Goal: Task Accomplishment & Management: Use online tool/utility

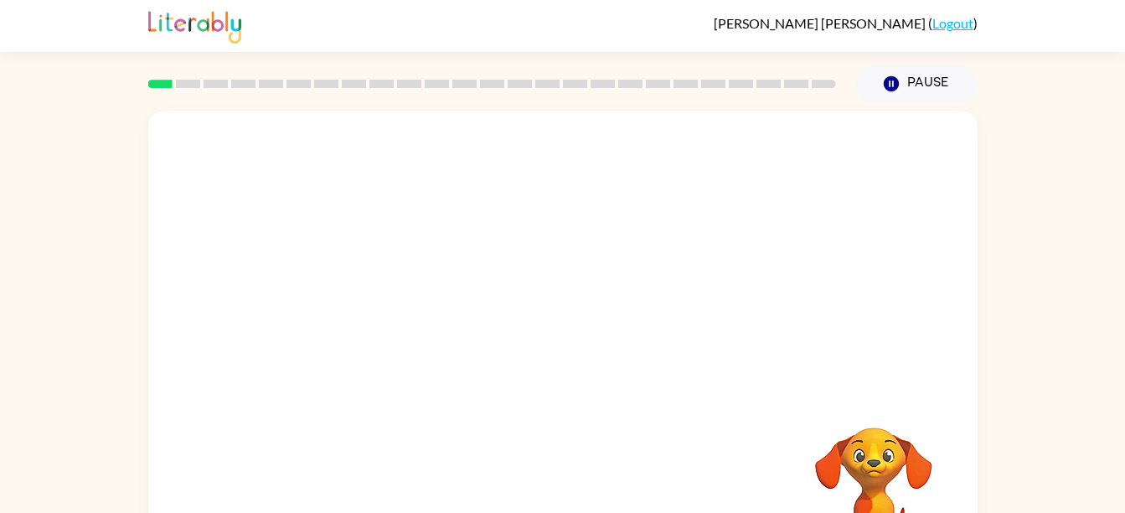
scroll to position [76, 0]
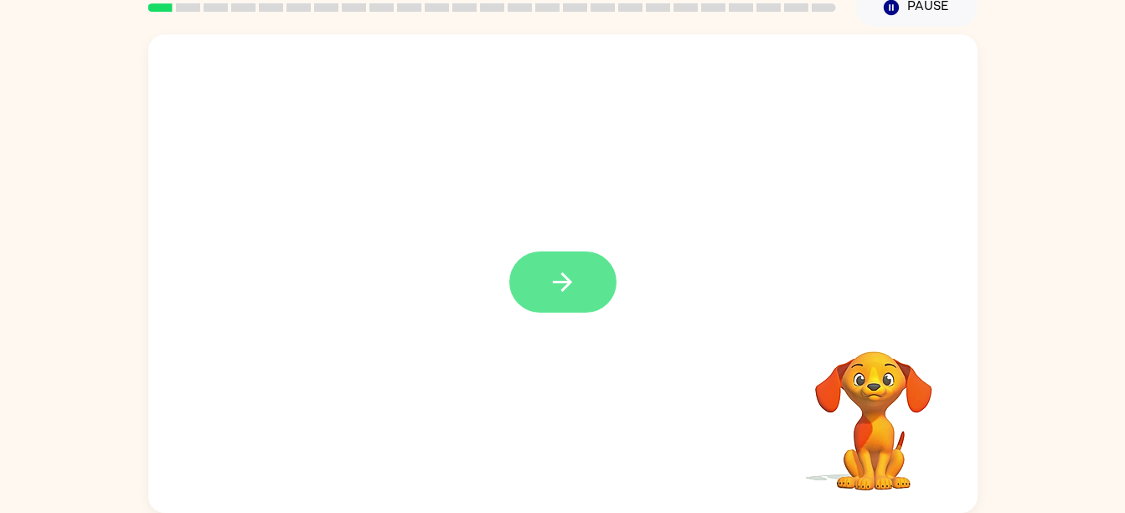
click at [580, 291] on button "button" at bounding box center [562, 281] width 107 height 61
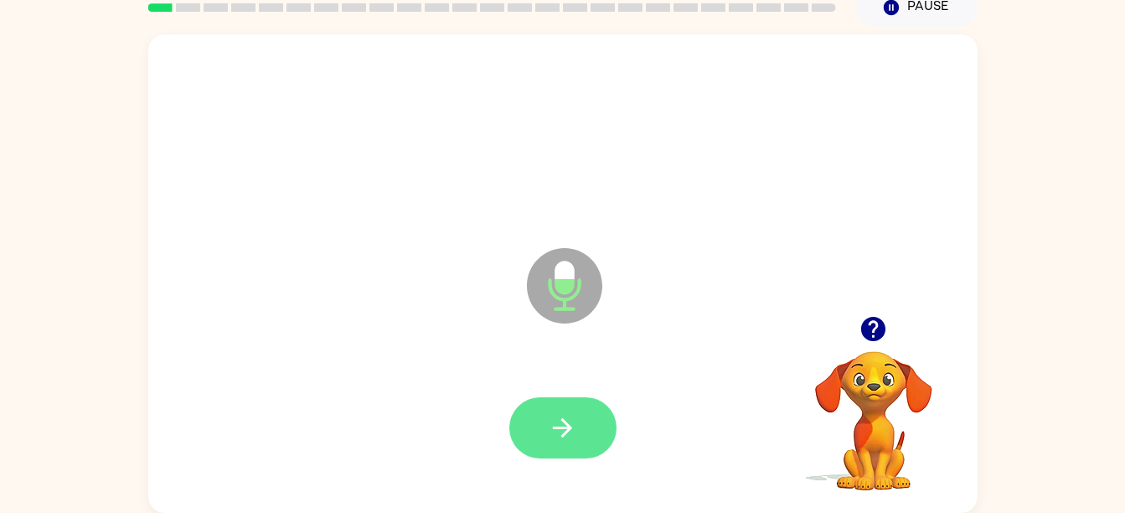
click at [561, 436] on icon "button" at bounding box center [562, 427] width 29 height 29
click at [545, 410] on button "button" at bounding box center [562, 427] width 107 height 61
click at [576, 453] on button "button" at bounding box center [562, 427] width 107 height 61
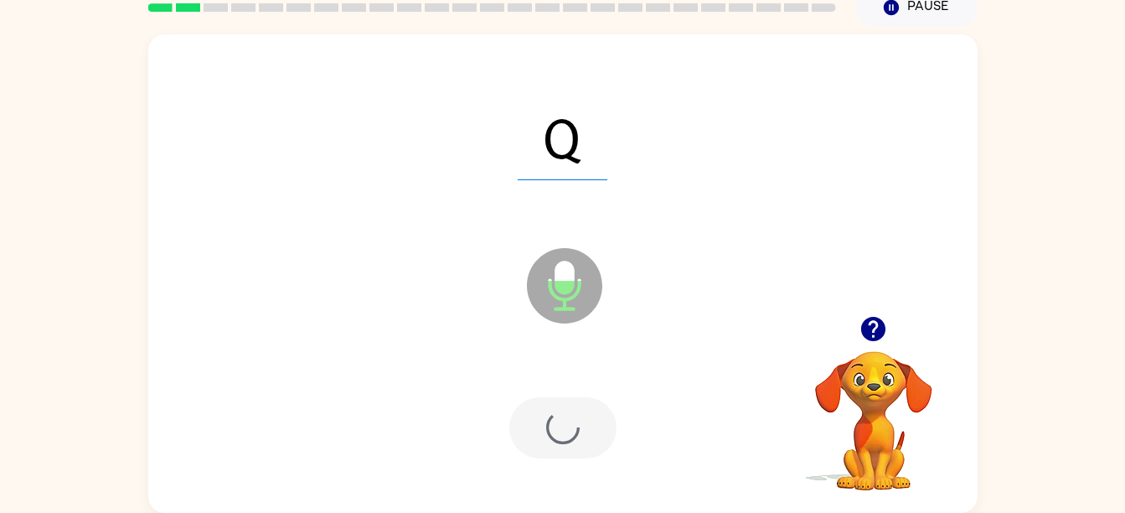
click at [592, 436] on div at bounding box center [562, 427] width 107 height 61
click at [580, 455] on div at bounding box center [562, 427] width 107 height 61
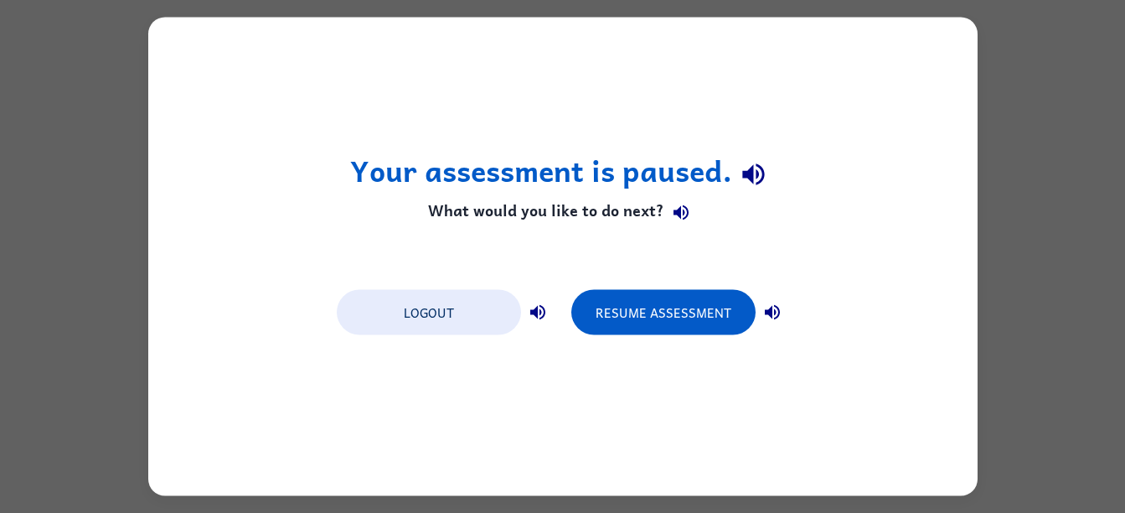
scroll to position [0, 0]
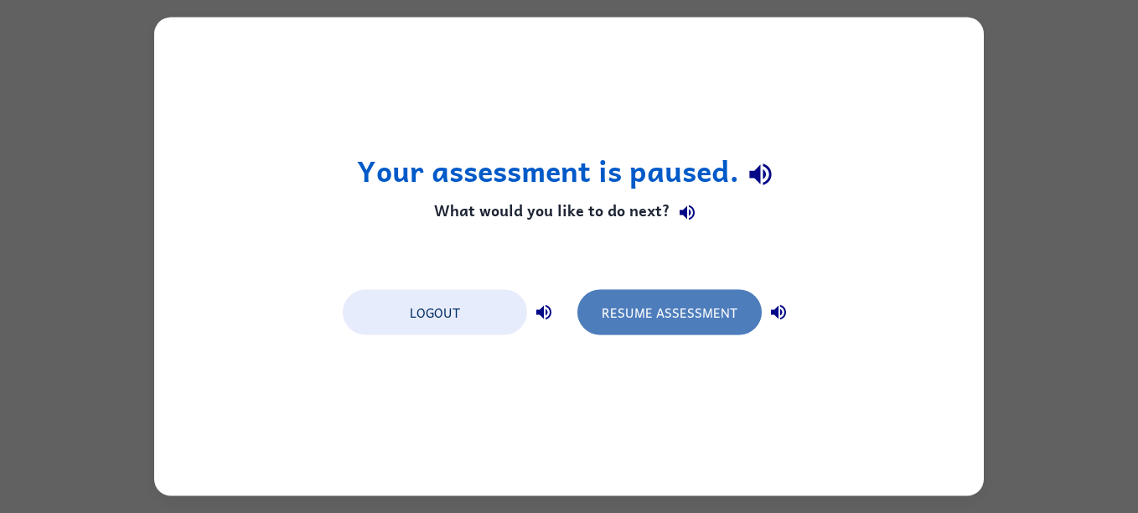
click at [734, 303] on button "Resume Assessment" at bounding box center [669, 312] width 184 height 45
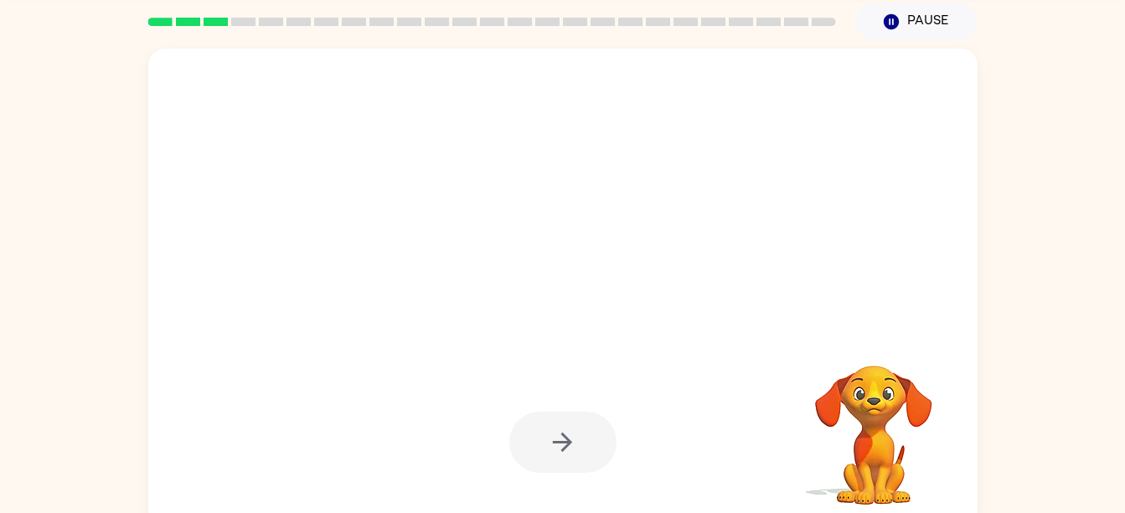
scroll to position [59, 0]
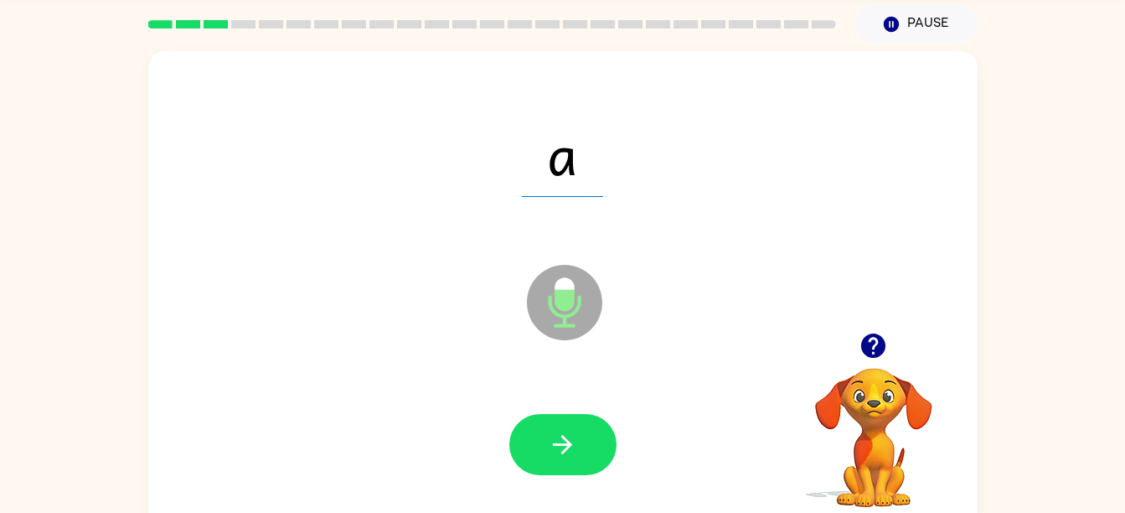
click at [543, 484] on div at bounding box center [563, 444] width 796 height 137
click at [589, 462] on button "button" at bounding box center [562, 444] width 107 height 61
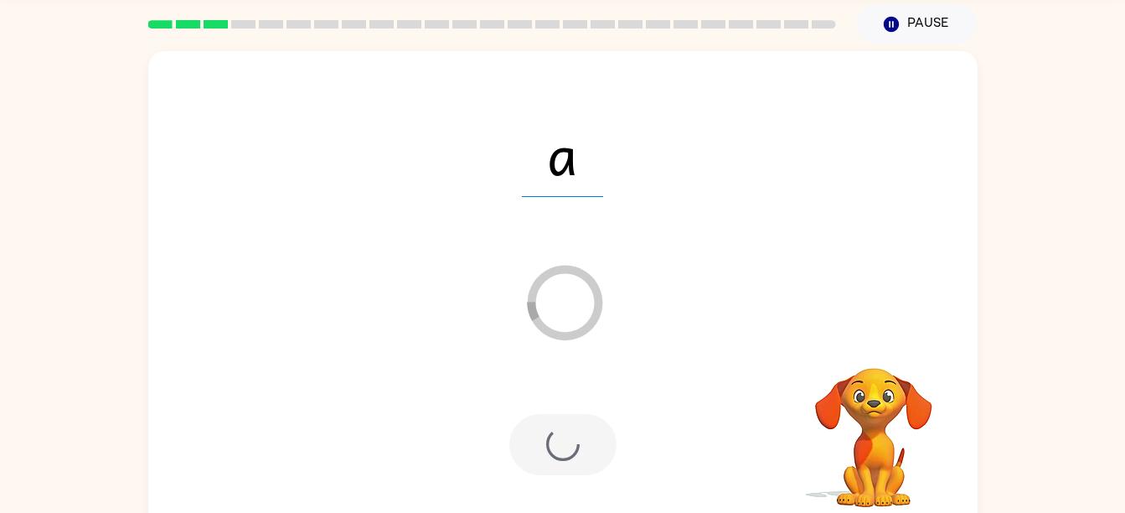
click at [540, 452] on div at bounding box center [562, 444] width 107 height 61
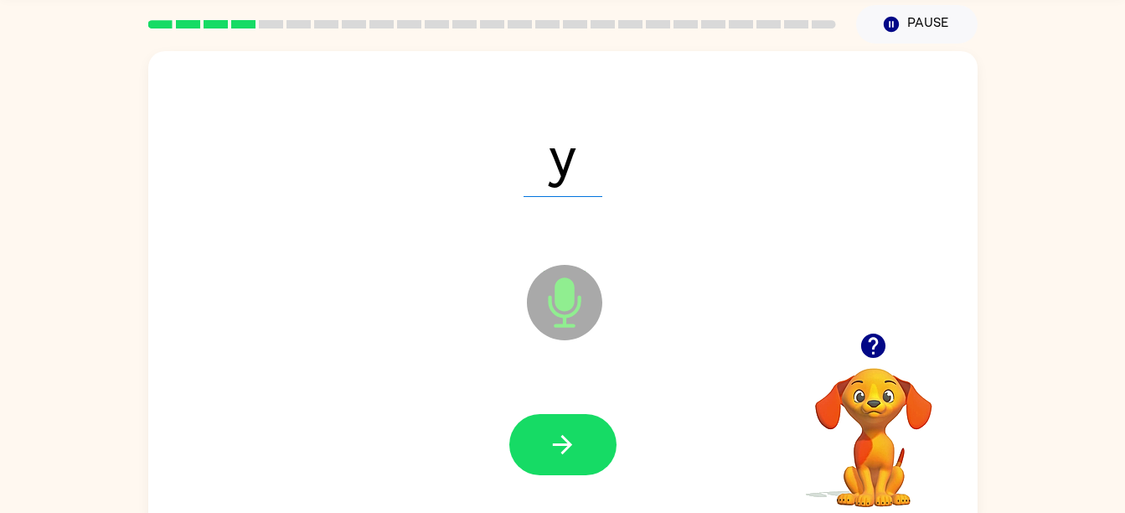
click at [575, 484] on div at bounding box center [563, 444] width 796 height 137
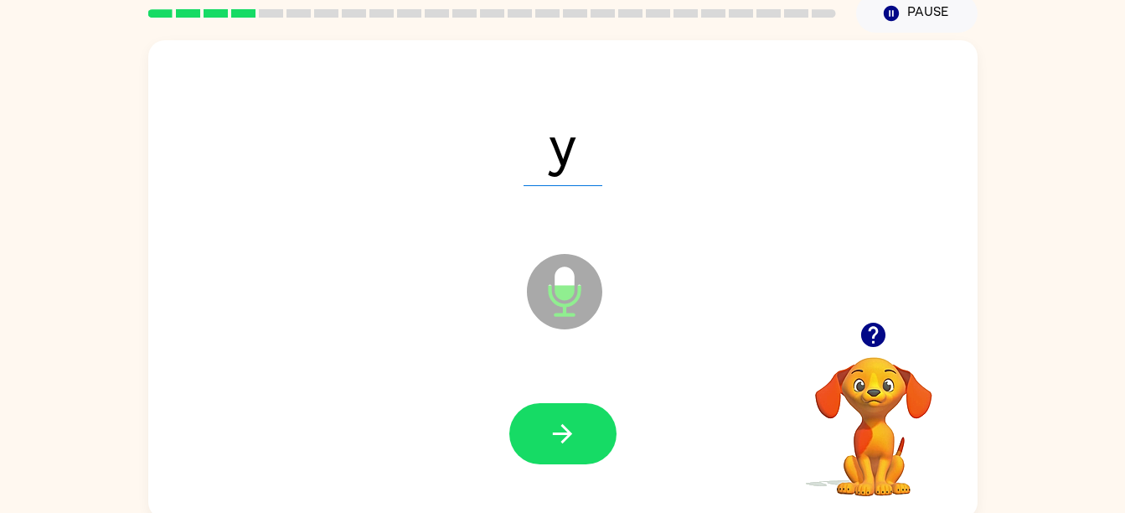
scroll to position [76, 0]
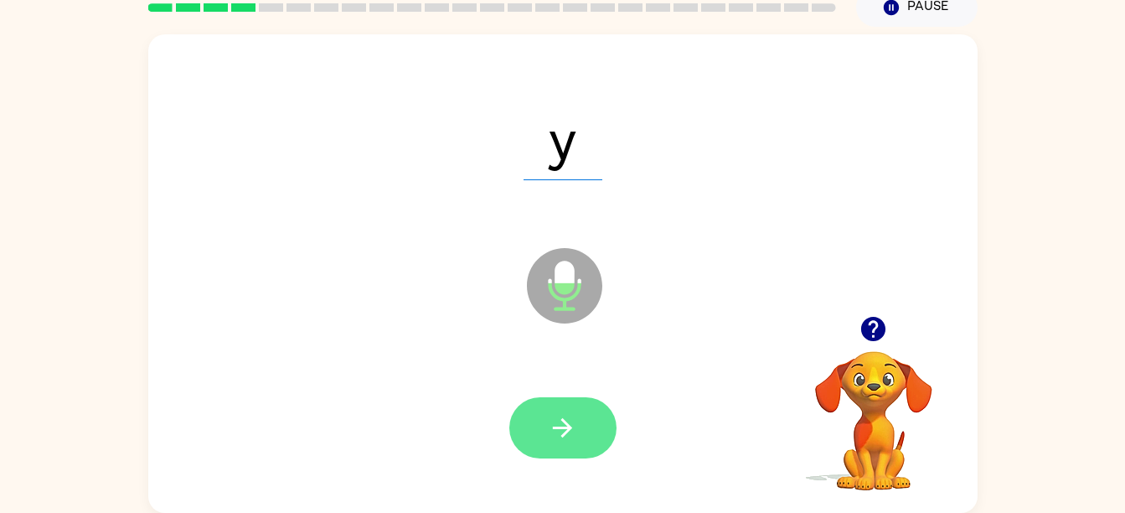
click at [558, 408] on button "button" at bounding box center [562, 427] width 107 height 61
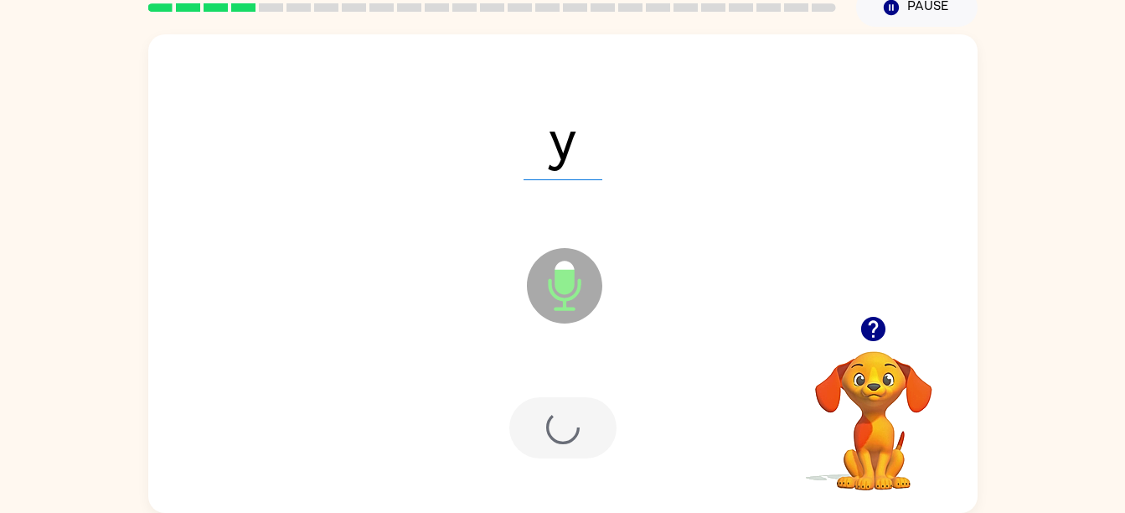
click at [573, 462] on div at bounding box center [563, 427] width 796 height 137
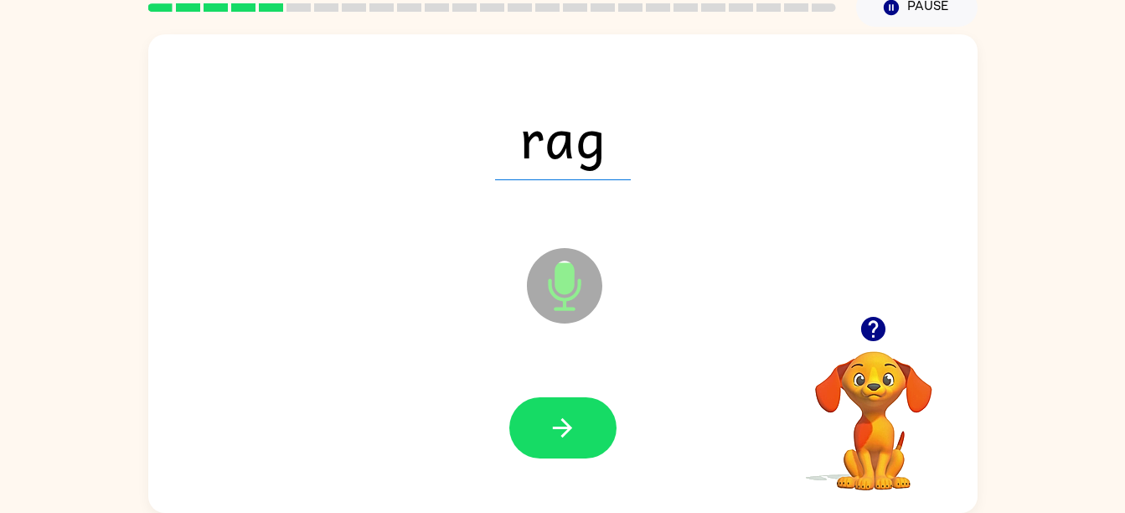
click at [531, 468] on div at bounding box center [563, 427] width 796 height 137
click at [565, 415] on icon "button" at bounding box center [562, 427] width 29 height 29
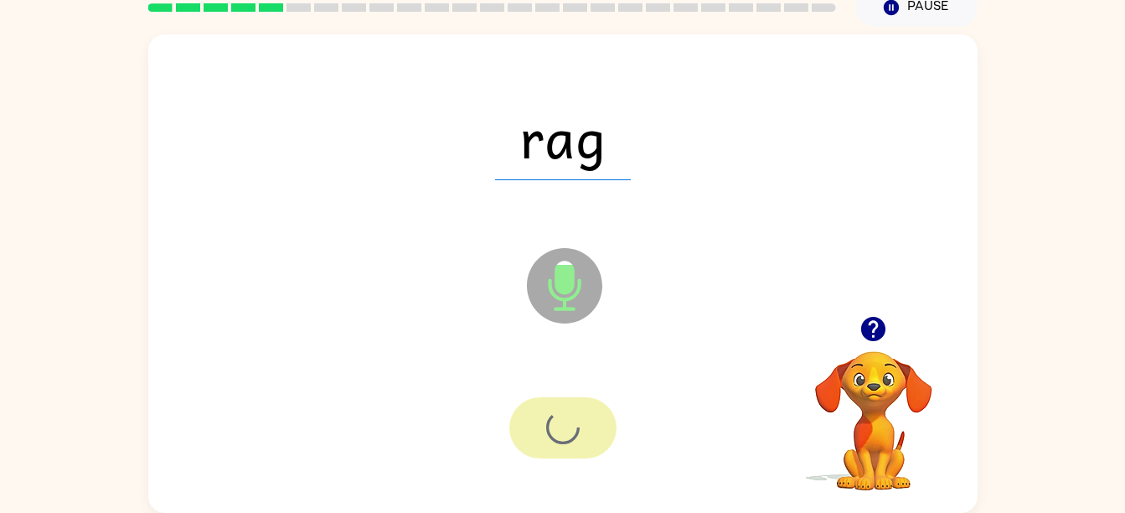
click at [564, 395] on div at bounding box center [563, 427] width 796 height 137
click at [548, 416] on div at bounding box center [562, 427] width 107 height 61
click at [539, 440] on div at bounding box center [562, 427] width 107 height 61
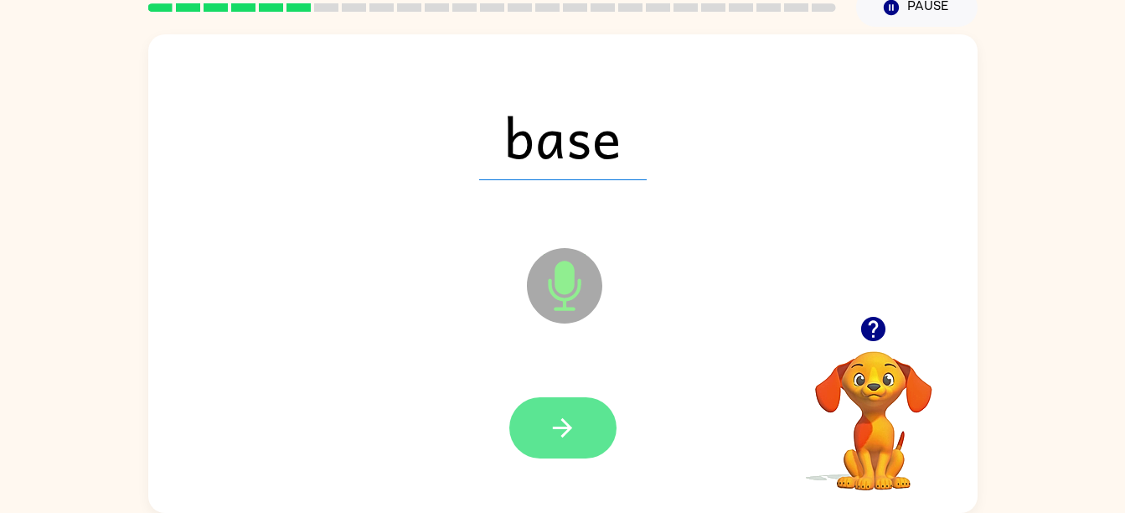
click at [552, 436] on icon "button" at bounding box center [562, 427] width 29 height 29
click at [648, 445] on div at bounding box center [563, 427] width 796 height 137
click at [558, 442] on div at bounding box center [562, 427] width 107 height 61
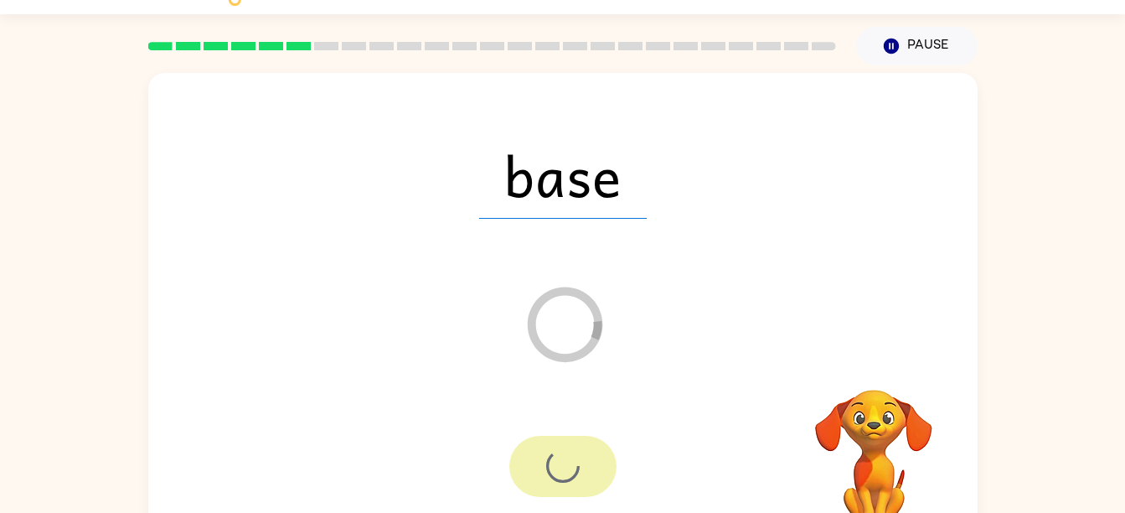
scroll to position [33, 0]
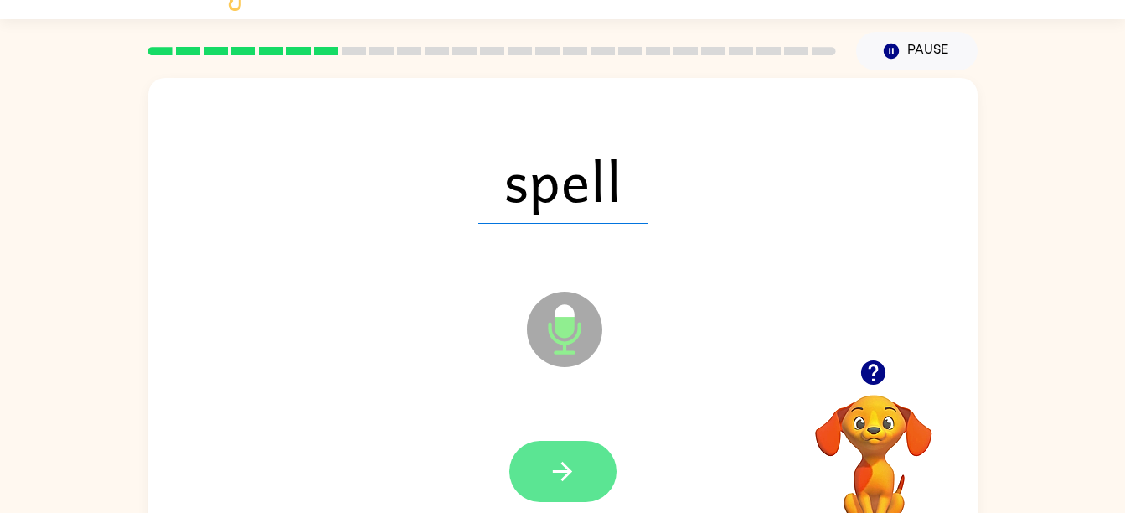
click at [553, 486] on button "button" at bounding box center [562, 471] width 107 height 61
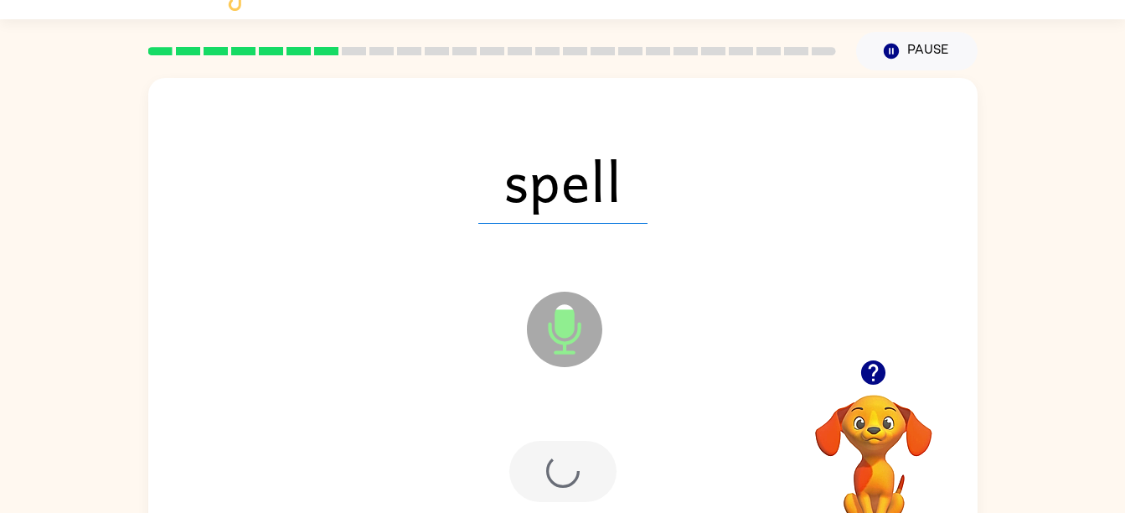
click at [600, 511] on div at bounding box center [563, 471] width 796 height 137
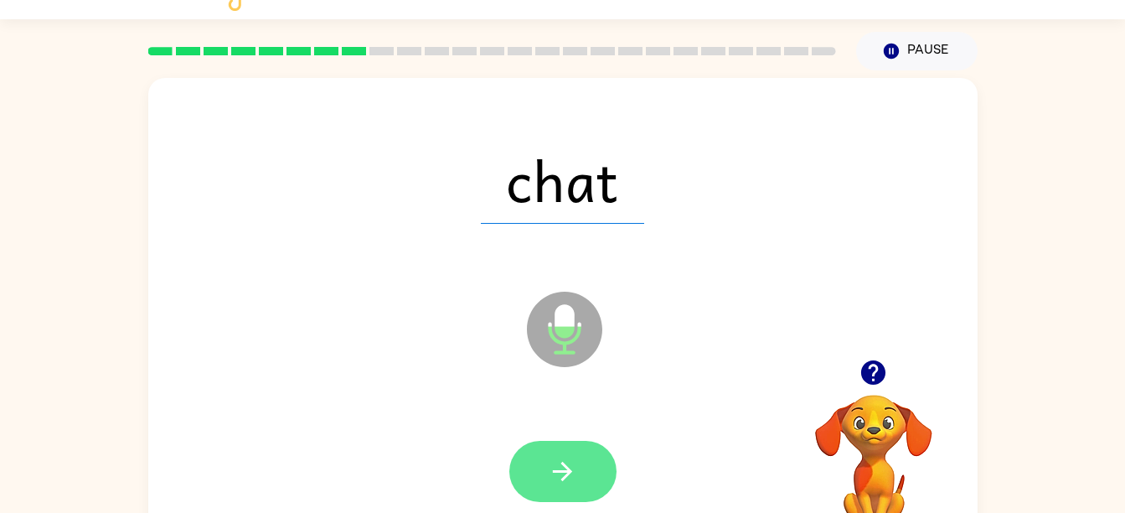
click at [576, 478] on icon "button" at bounding box center [562, 471] width 29 height 29
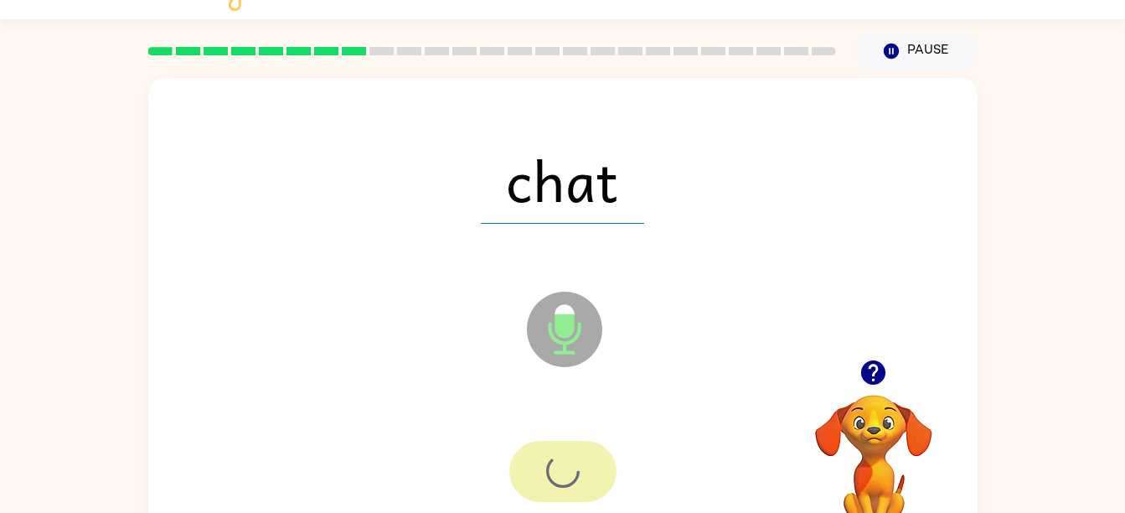
click at [605, 441] on div at bounding box center [562, 471] width 107 height 61
click at [570, 457] on div at bounding box center [562, 471] width 107 height 61
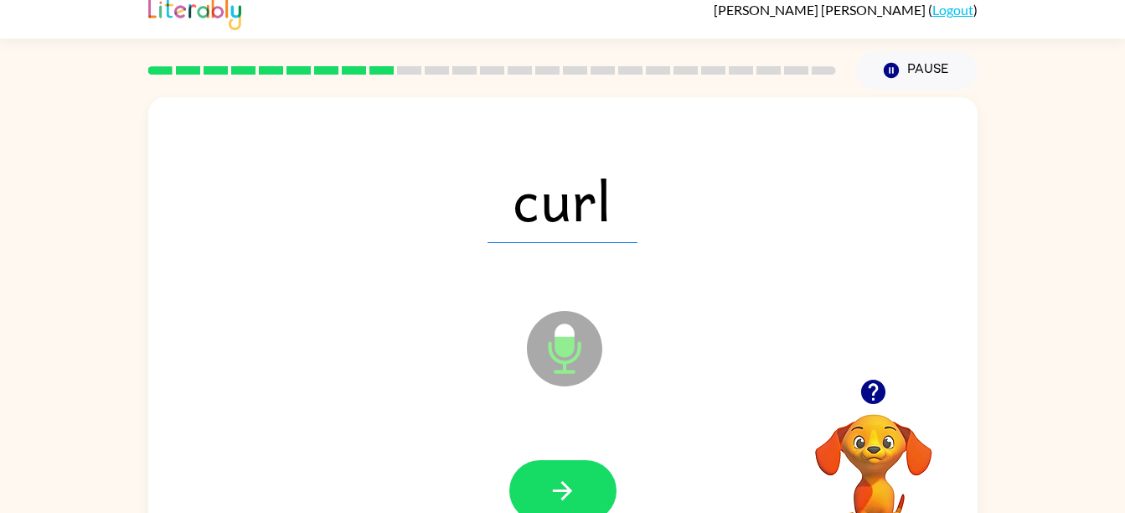
scroll to position [13, 0]
click at [602, 449] on div at bounding box center [563, 491] width 796 height 137
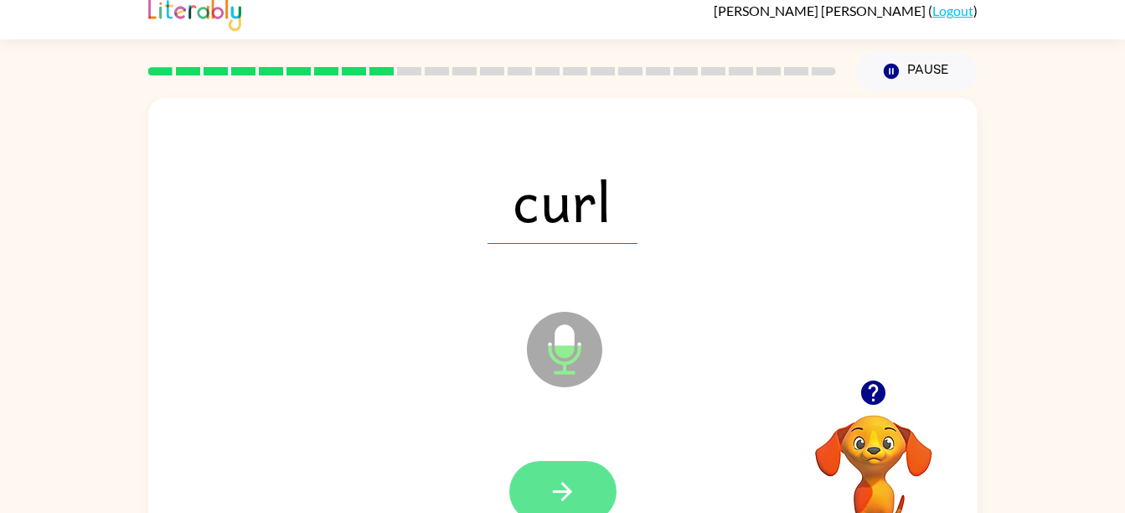
click at [560, 493] on icon "button" at bounding box center [562, 491] width 29 height 29
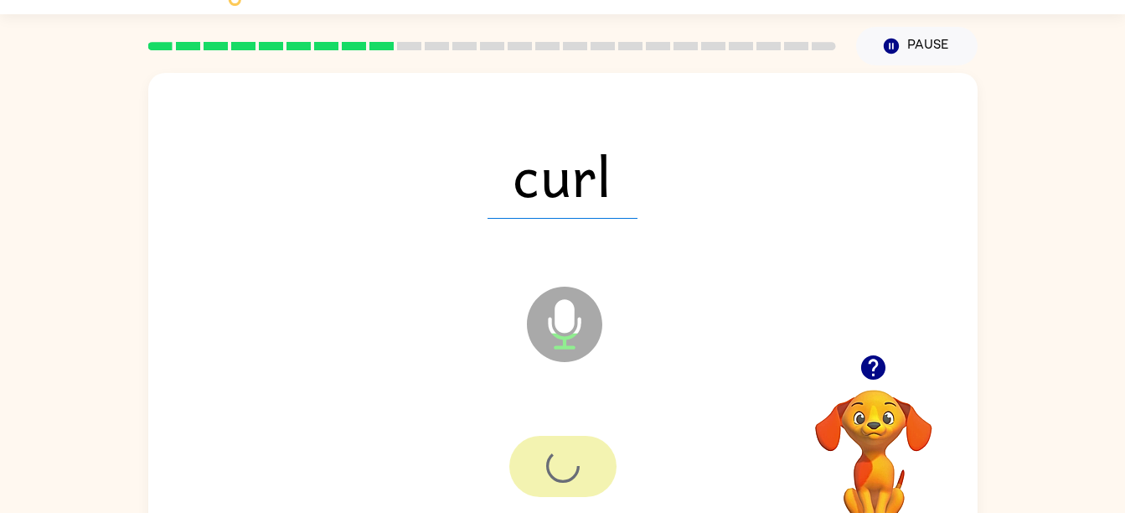
scroll to position [56, 0]
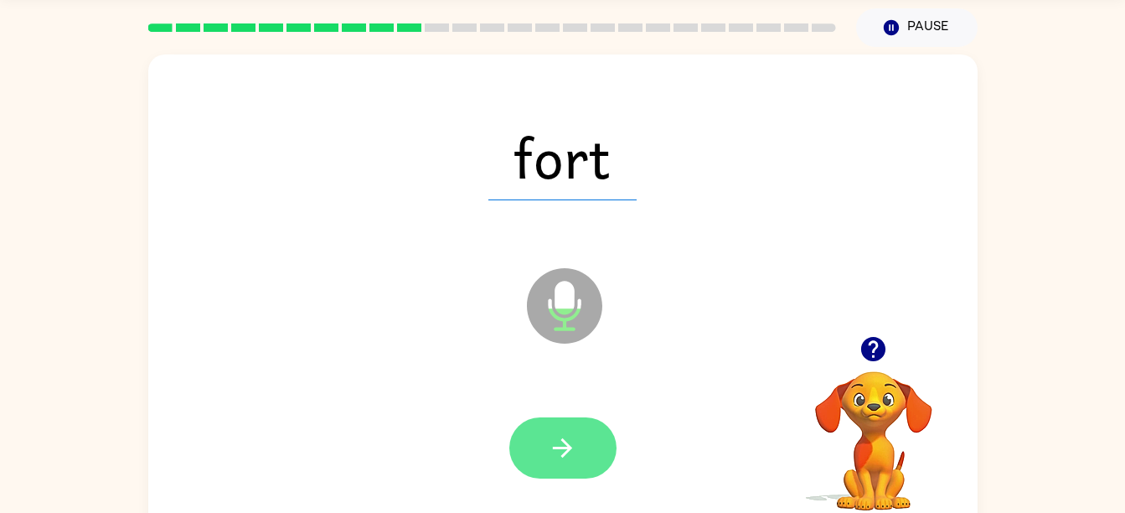
click at [570, 441] on icon "button" at bounding box center [562, 447] width 29 height 29
click at [595, 426] on button "button" at bounding box center [562, 447] width 107 height 61
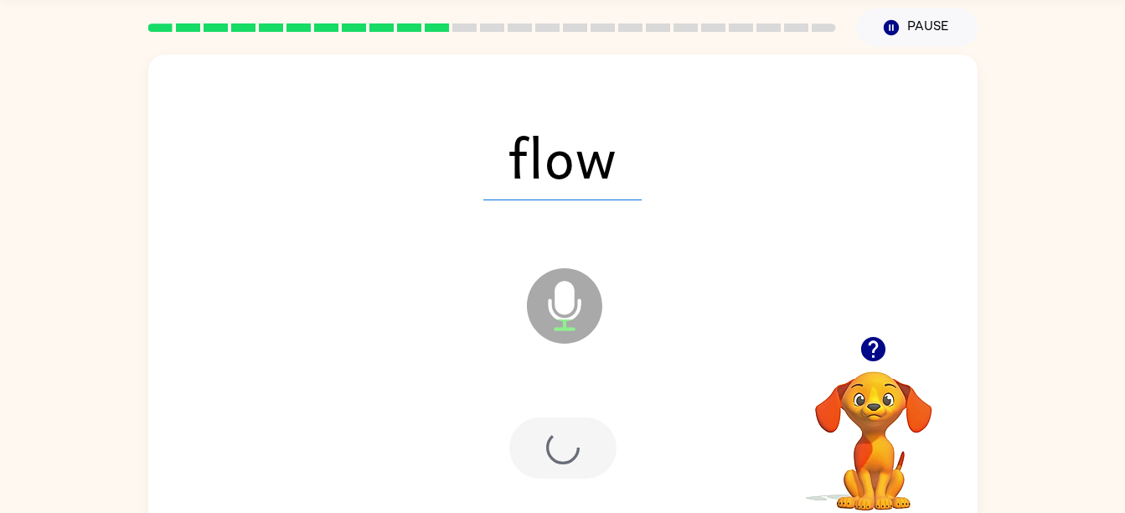
click at [588, 443] on div at bounding box center [562, 447] width 107 height 61
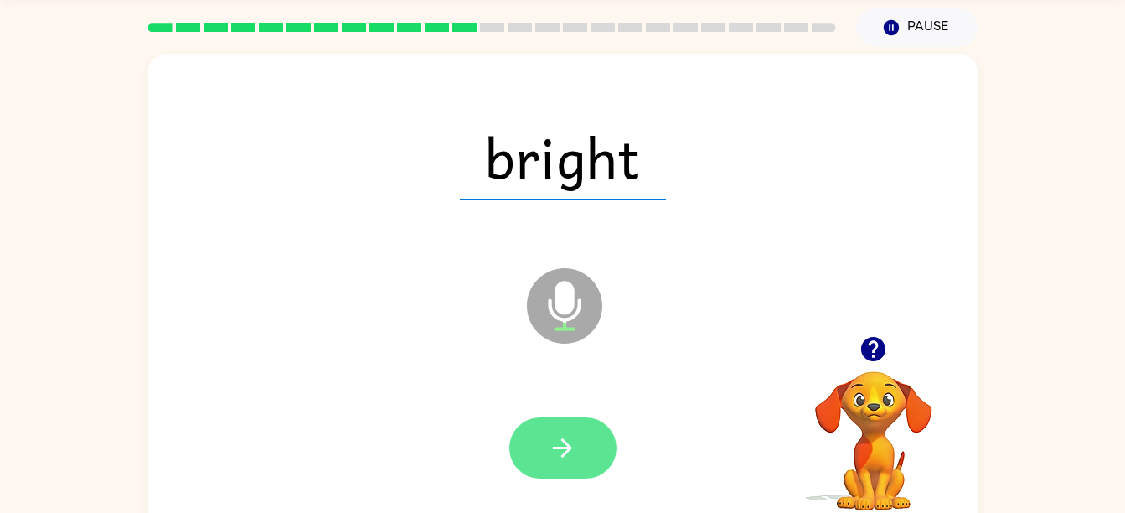
click at [569, 431] on button "button" at bounding box center [562, 447] width 107 height 61
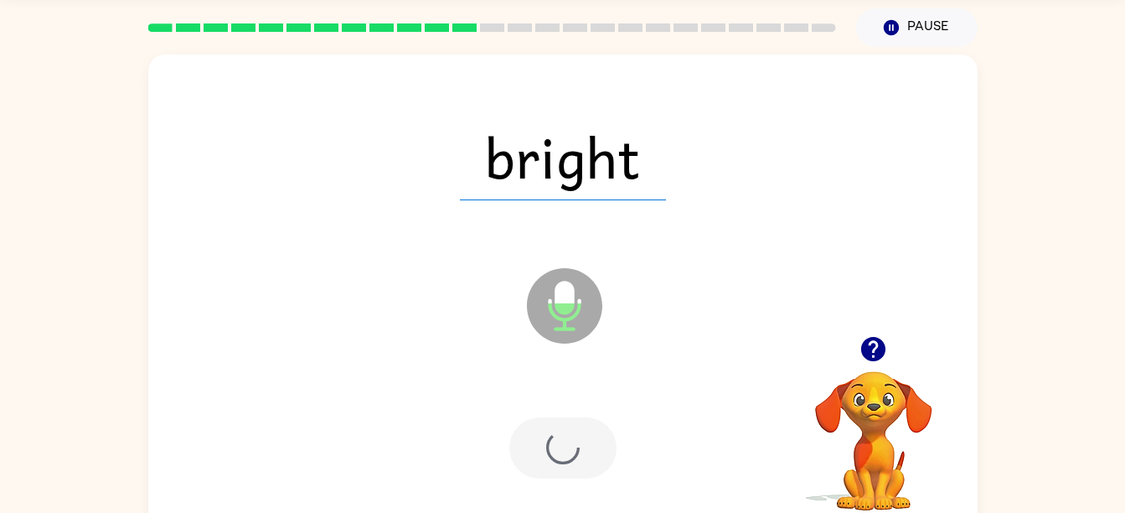
click at [574, 462] on div at bounding box center [562, 447] width 107 height 61
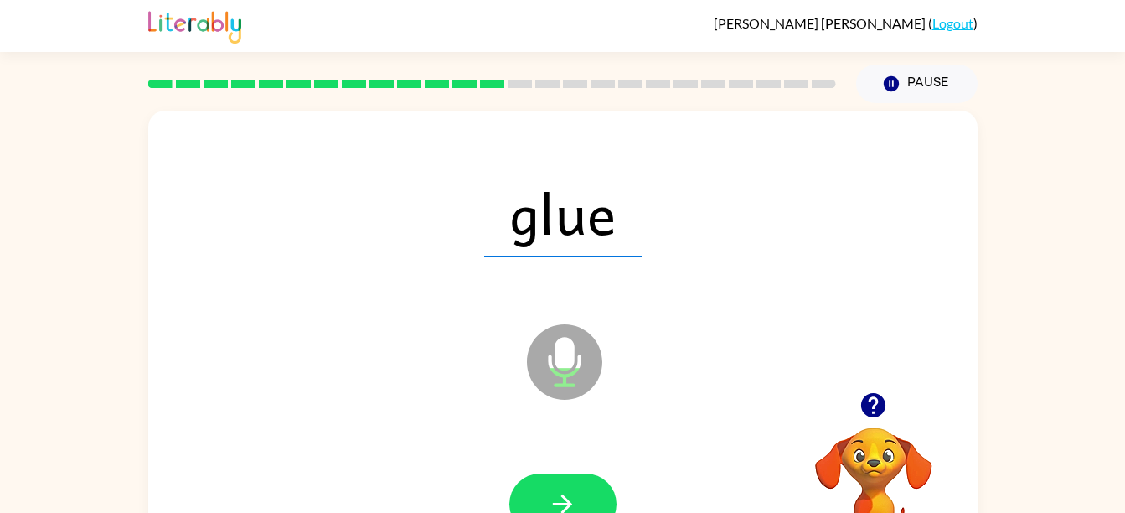
scroll to position [76, 0]
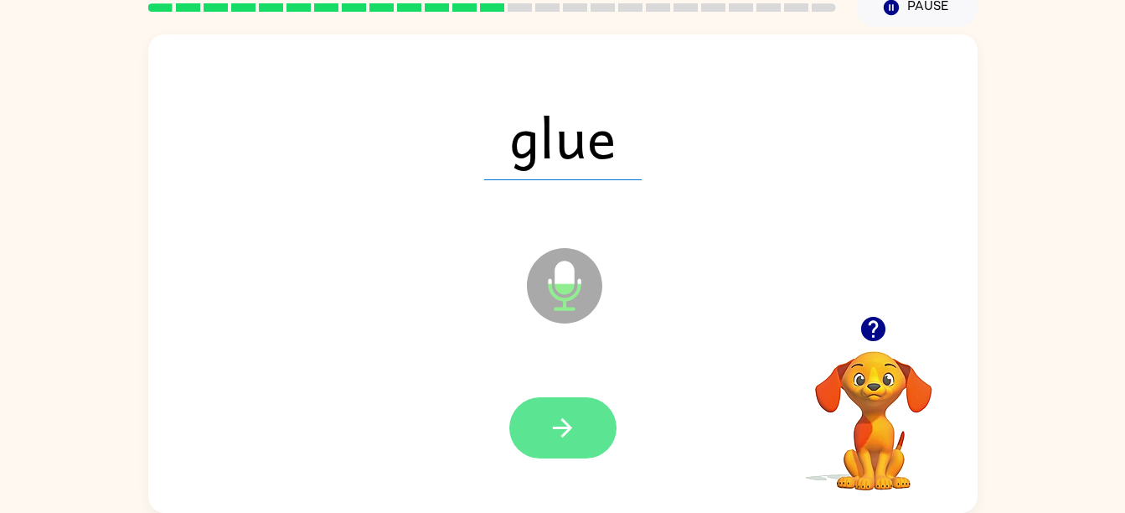
click at [607, 421] on button "button" at bounding box center [562, 427] width 107 height 61
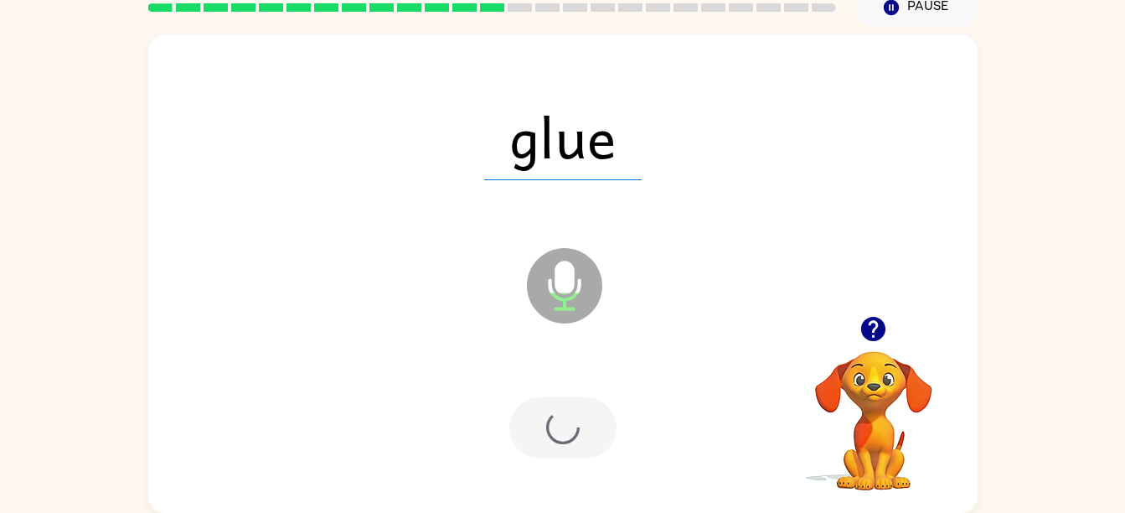
click at [591, 447] on div at bounding box center [562, 427] width 107 height 61
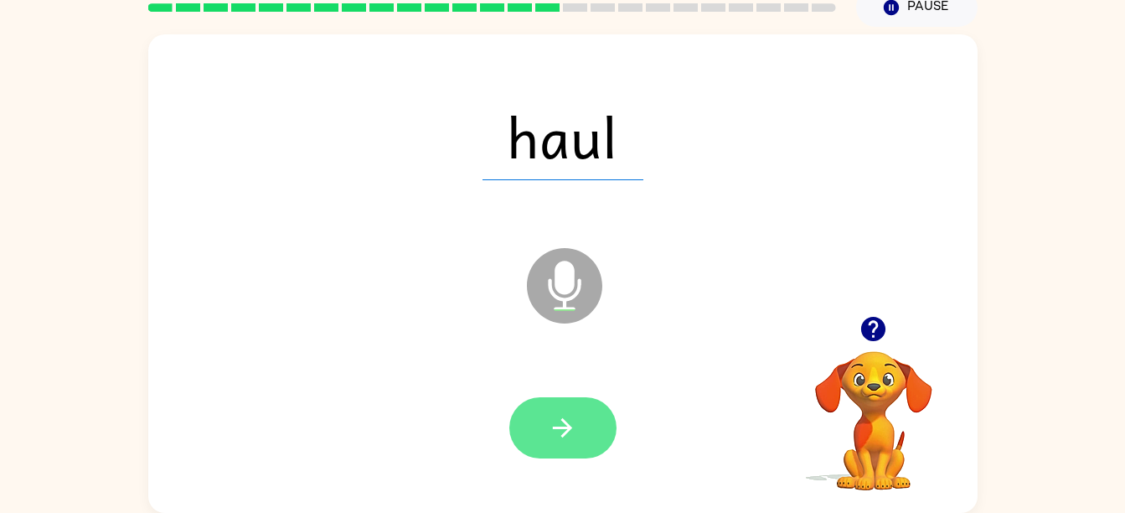
click at [573, 433] on icon "button" at bounding box center [562, 427] width 29 height 29
click at [564, 438] on icon "button" at bounding box center [562, 427] width 29 height 29
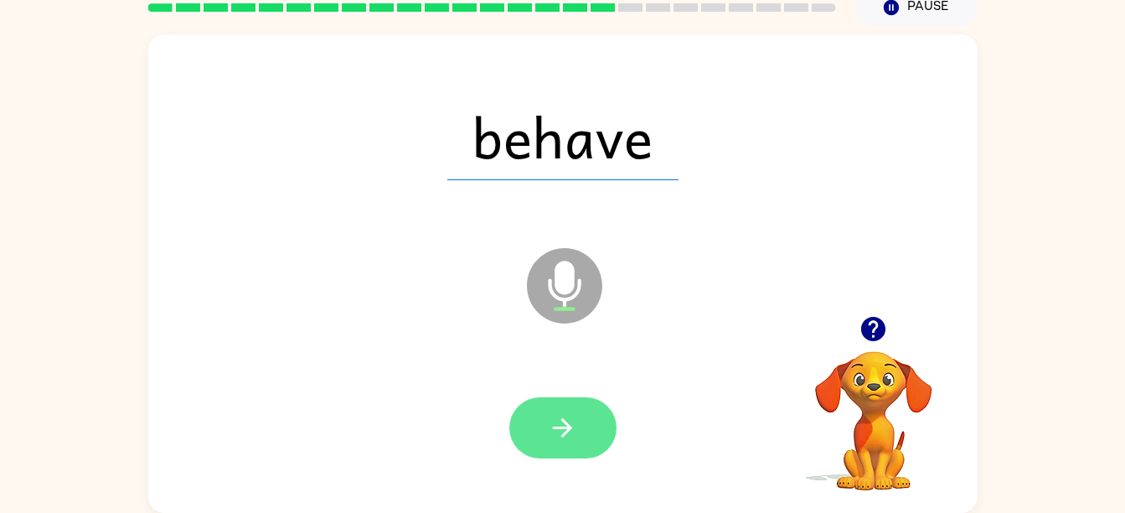
click at [572, 441] on icon "button" at bounding box center [562, 427] width 29 height 29
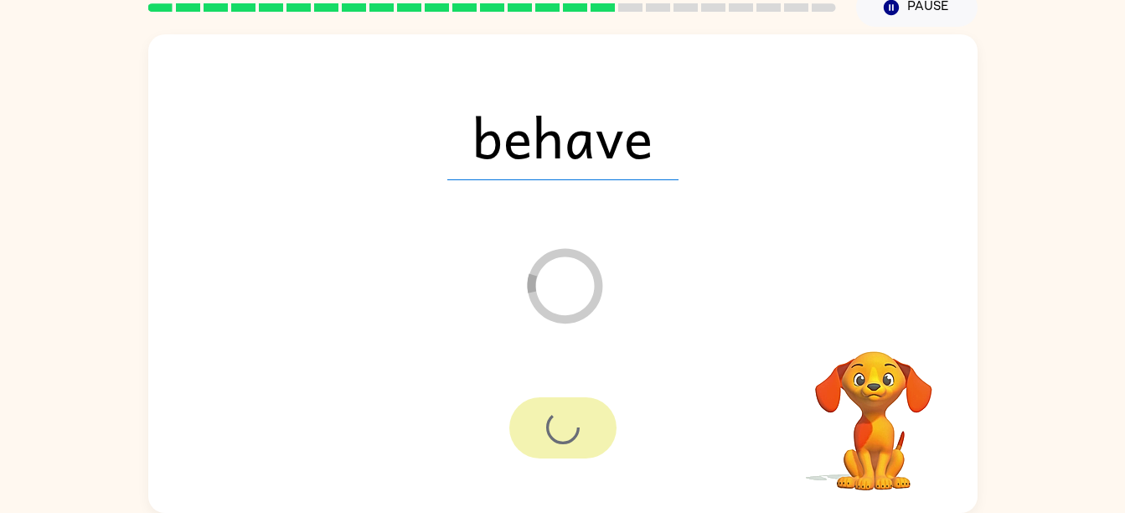
click at [569, 441] on div at bounding box center [562, 427] width 107 height 61
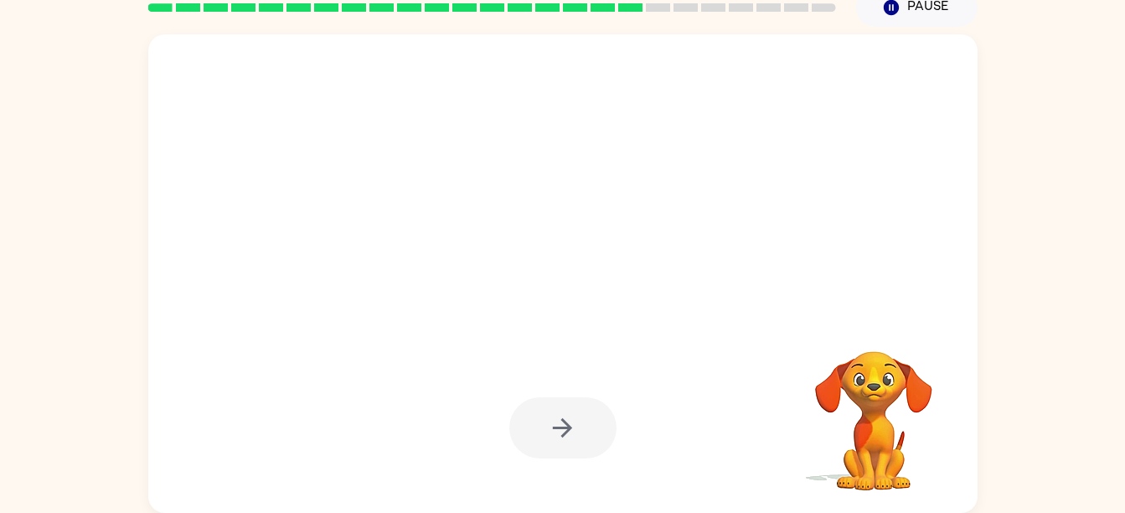
click at [585, 434] on div at bounding box center [562, 427] width 107 height 61
click at [573, 445] on div at bounding box center [562, 427] width 107 height 61
click at [565, 428] on div at bounding box center [562, 427] width 107 height 61
click at [564, 453] on div at bounding box center [562, 427] width 107 height 61
click at [555, 437] on div at bounding box center [562, 427] width 107 height 61
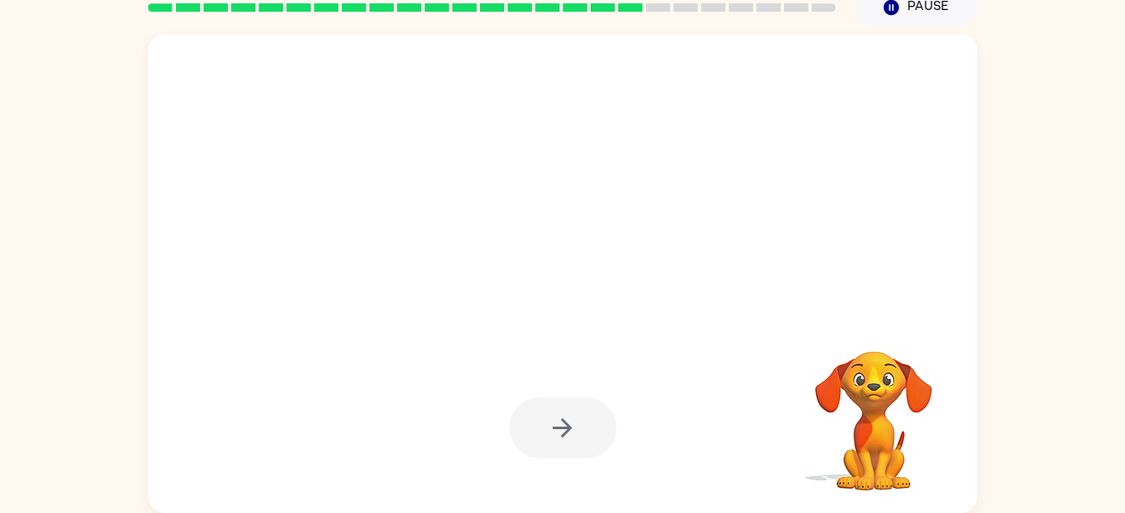
click at [566, 432] on div at bounding box center [562, 427] width 107 height 61
click at [560, 472] on div at bounding box center [563, 427] width 796 height 137
click at [564, 432] on div at bounding box center [562, 427] width 107 height 61
click at [572, 431] on icon "button" at bounding box center [562, 427] width 29 height 29
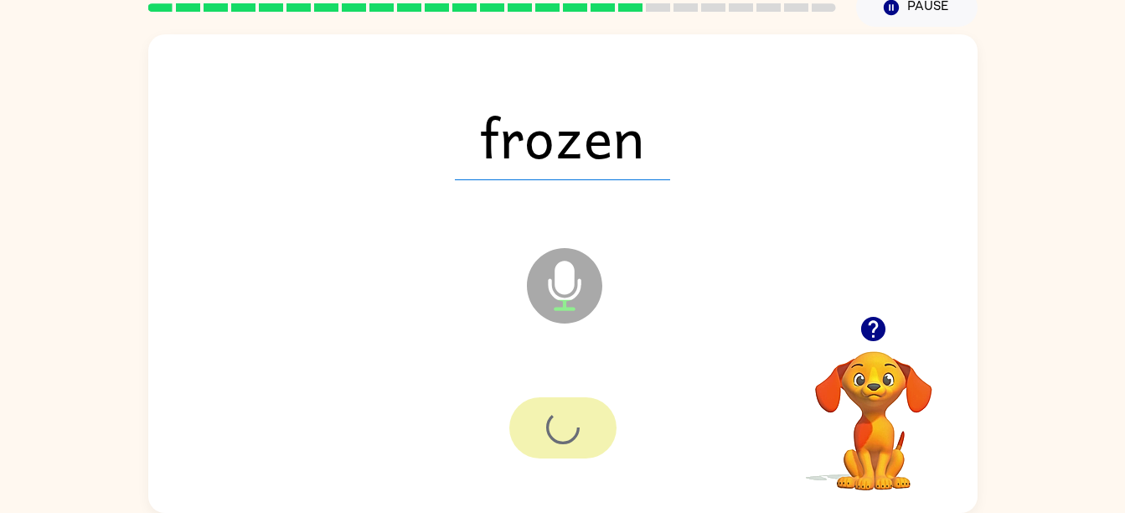
click at [565, 427] on div at bounding box center [562, 427] width 107 height 61
click at [567, 431] on div at bounding box center [562, 427] width 107 height 61
click at [582, 444] on div at bounding box center [562, 427] width 107 height 61
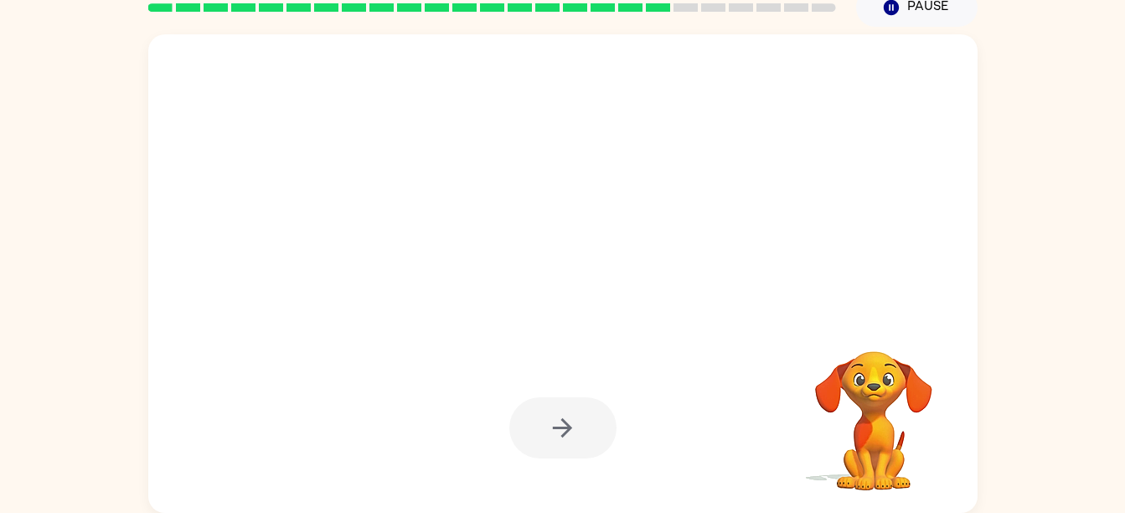
click at [584, 420] on div at bounding box center [562, 427] width 107 height 61
click at [562, 453] on div at bounding box center [562, 427] width 107 height 61
click at [565, 457] on div at bounding box center [562, 427] width 107 height 61
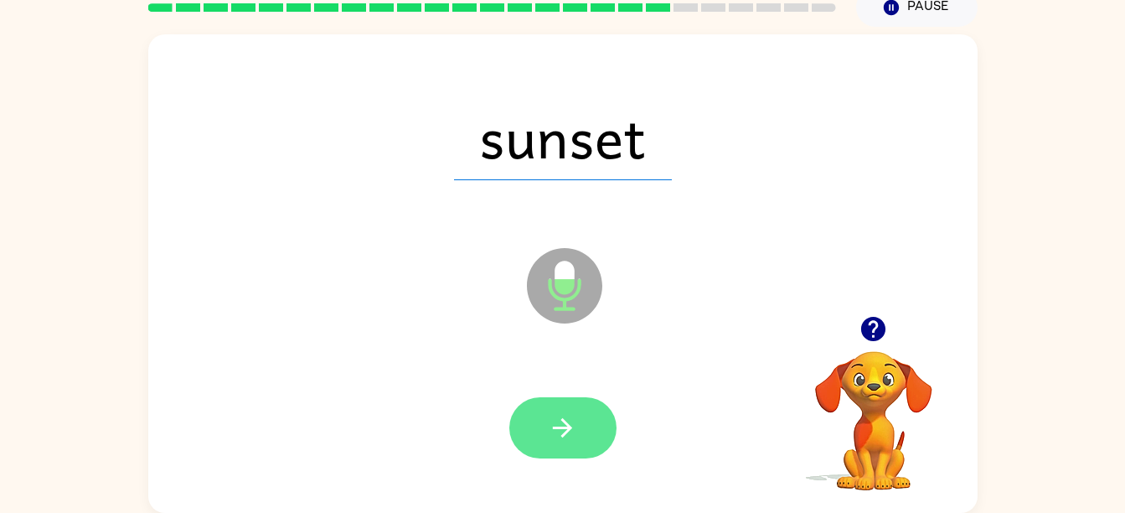
click at [565, 448] on button "button" at bounding box center [562, 427] width 107 height 61
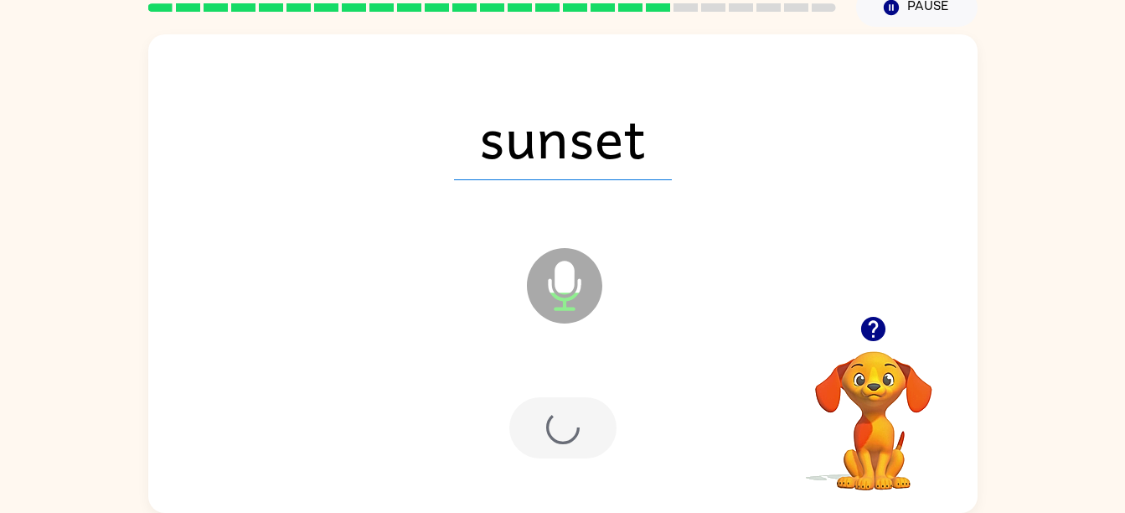
click at [567, 422] on div at bounding box center [562, 427] width 107 height 61
click at [566, 452] on div at bounding box center [562, 427] width 107 height 61
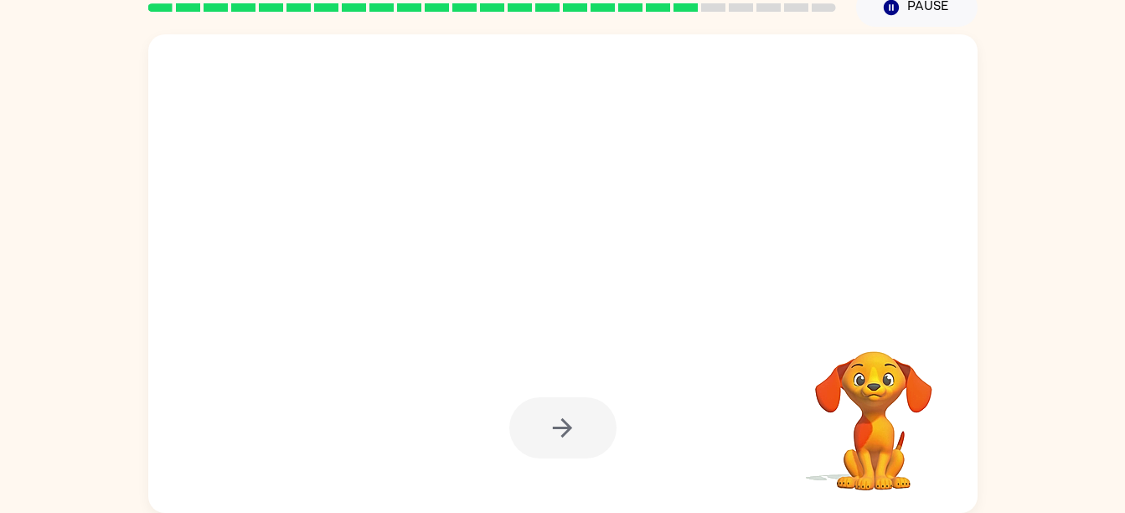
click at [593, 454] on div at bounding box center [562, 427] width 107 height 61
click at [589, 453] on div at bounding box center [562, 427] width 107 height 61
click at [585, 432] on button "button" at bounding box center [562, 427] width 107 height 61
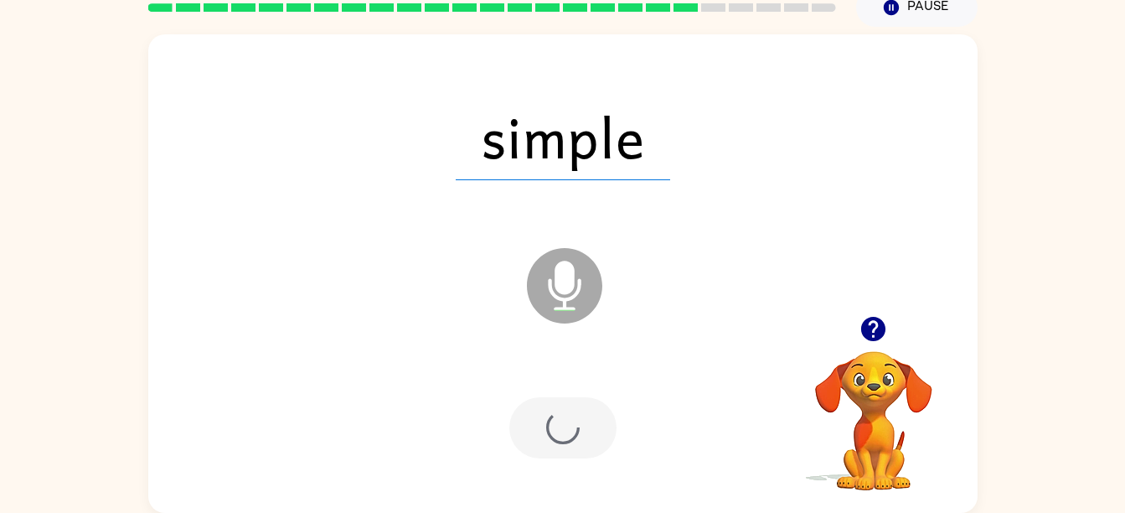
click at [557, 444] on div at bounding box center [562, 427] width 107 height 61
click at [569, 451] on div at bounding box center [562, 427] width 107 height 61
click at [560, 426] on div at bounding box center [562, 427] width 107 height 61
click at [558, 437] on div at bounding box center [562, 427] width 107 height 61
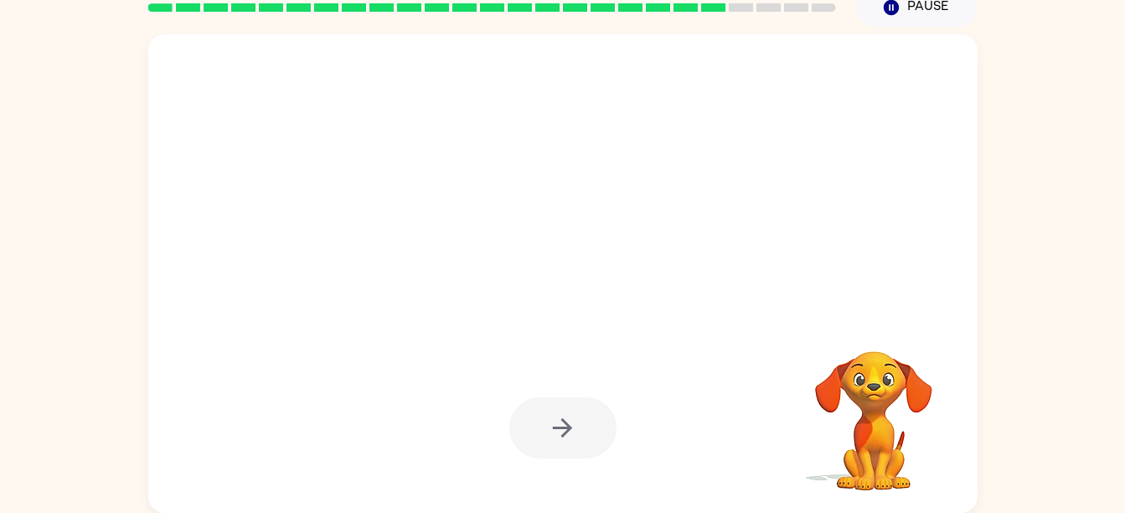
click at [560, 443] on div at bounding box center [562, 427] width 107 height 61
click at [570, 431] on div at bounding box center [562, 427] width 107 height 61
click at [574, 439] on div at bounding box center [562, 427] width 107 height 61
click at [562, 436] on div at bounding box center [562, 427] width 107 height 61
click at [560, 430] on div at bounding box center [562, 427] width 107 height 61
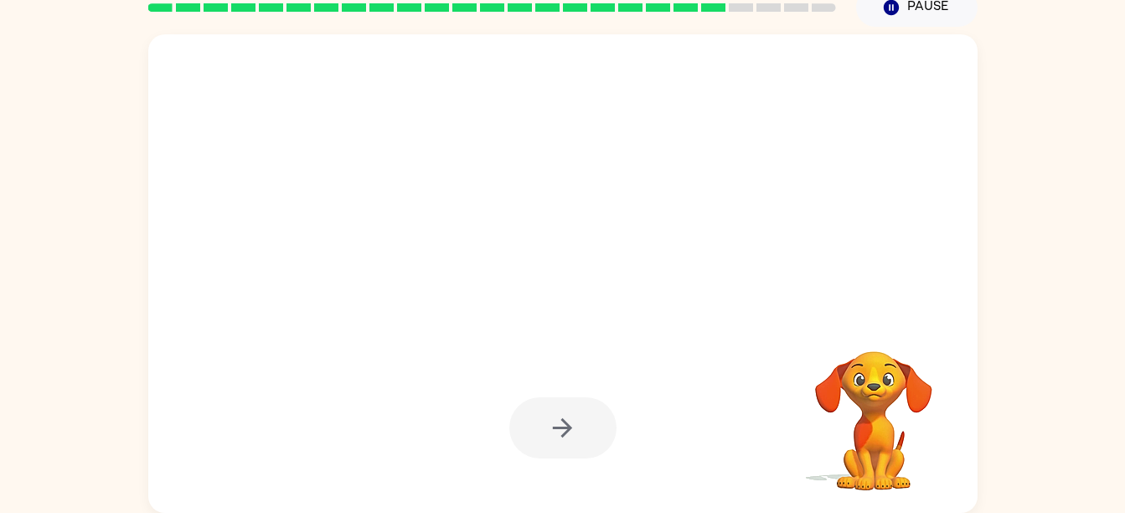
click at [568, 435] on div at bounding box center [562, 427] width 107 height 61
click at [565, 446] on div at bounding box center [562, 427] width 107 height 61
click at [581, 414] on div at bounding box center [562, 427] width 107 height 61
click at [575, 439] on icon "button" at bounding box center [562, 427] width 29 height 29
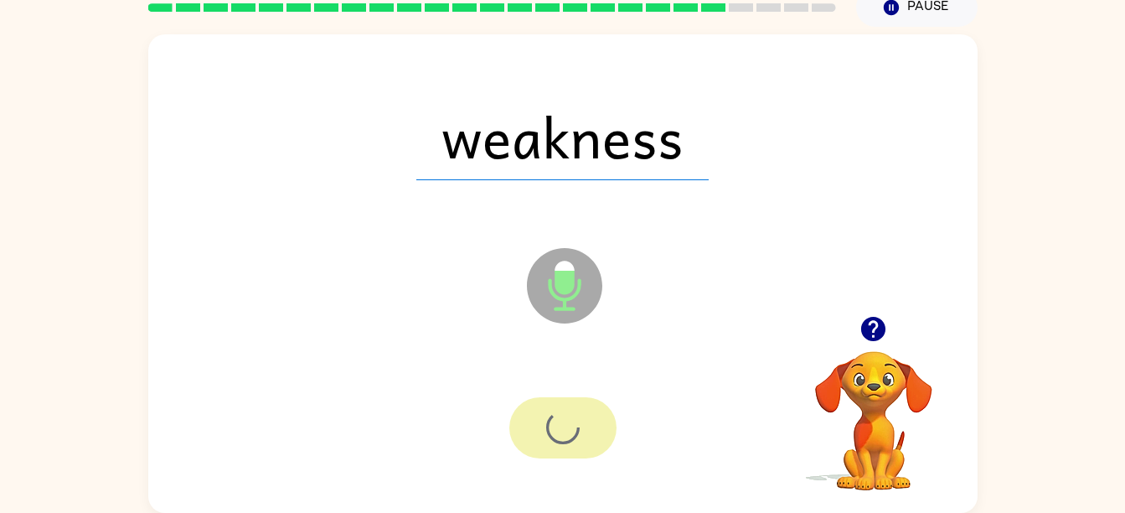
click at [569, 417] on div at bounding box center [562, 427] width 107 height 61
click at [578, 441] on div at bounding box center [562, 427] width 107 height 61
click at [591, 431] on div at bounding box center [562, 427] width 107 height 61
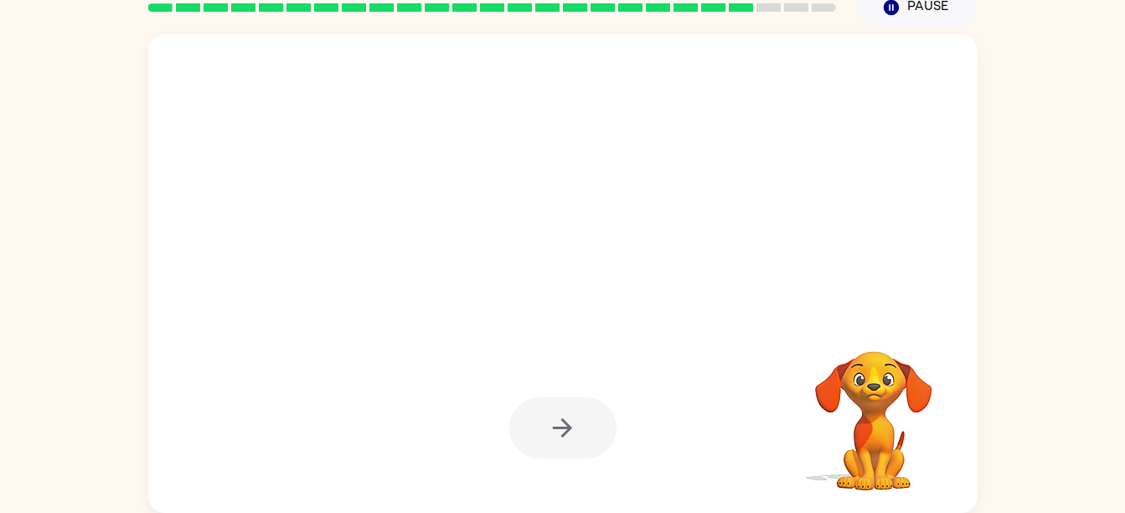
click at [571, 436] on div at bounding box center [562, 427] width 107 height 61
click at [579, 441] on div at bounding box center [562, 427] width 107 height 61
click at [585, 452] on div at bounding box center [562, 427] width 107 height 61
click at [581, 439] on div at bounding box center [562, 427] width 107 height 61
click at [571, 469] on div at bounding box center [563, 427] width 796 height 137
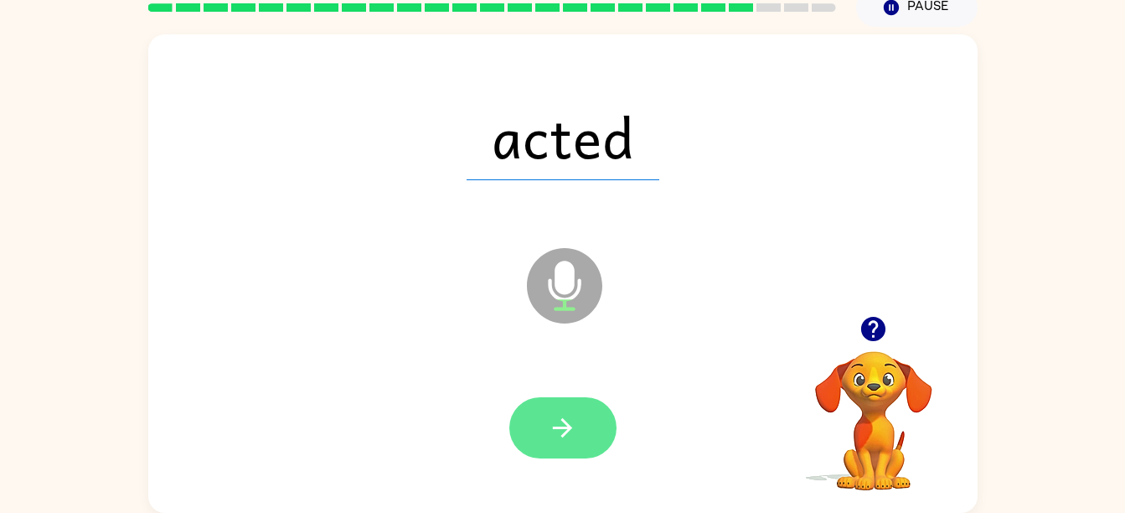
click at [564, 433] on icon "button" at bounding box center [562, 427] width 19 height 19
click at [552, 427] on div at bounding box center [562, 427] width 107 height 61
click at [580, 416] on div at bounding box center [562, 427] width 107 height 61
click at [561, 419] on div at bounding box center [562, 427] width 107 height 61
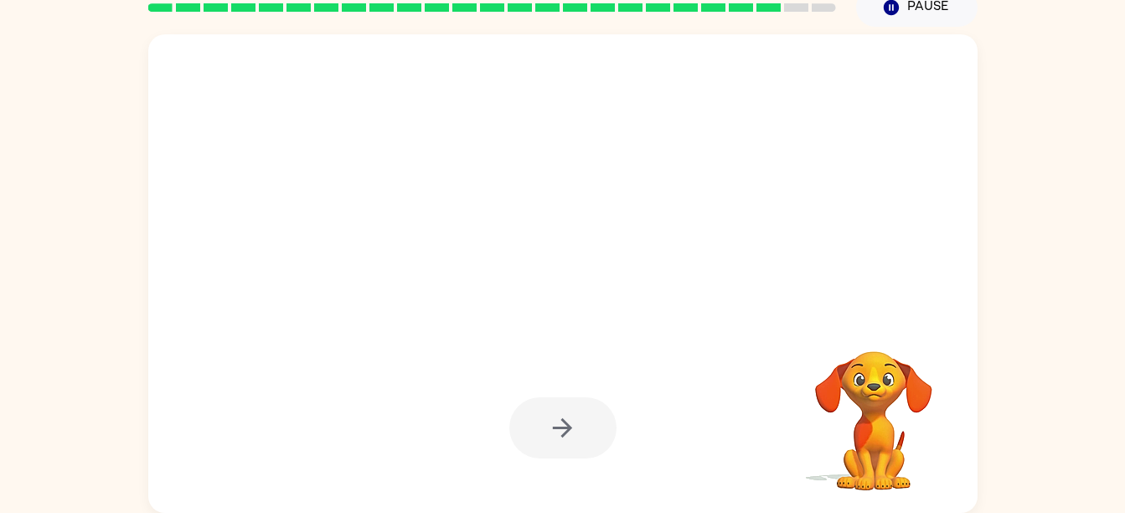
click at [573, 441] on div at bounding box center [562, 427] width 107 height 61
click at [566, 448] on div at bounding box center [562, 427] width 107 height 61
click at [557, 415] on div at bounding box center [562, 427] width 107 height 61
click at [551, 426] on div at bounding box center [562, 427] width 107 height 61
click at [533, 432] on div at bounding box center [562, 427] width 107 height 61
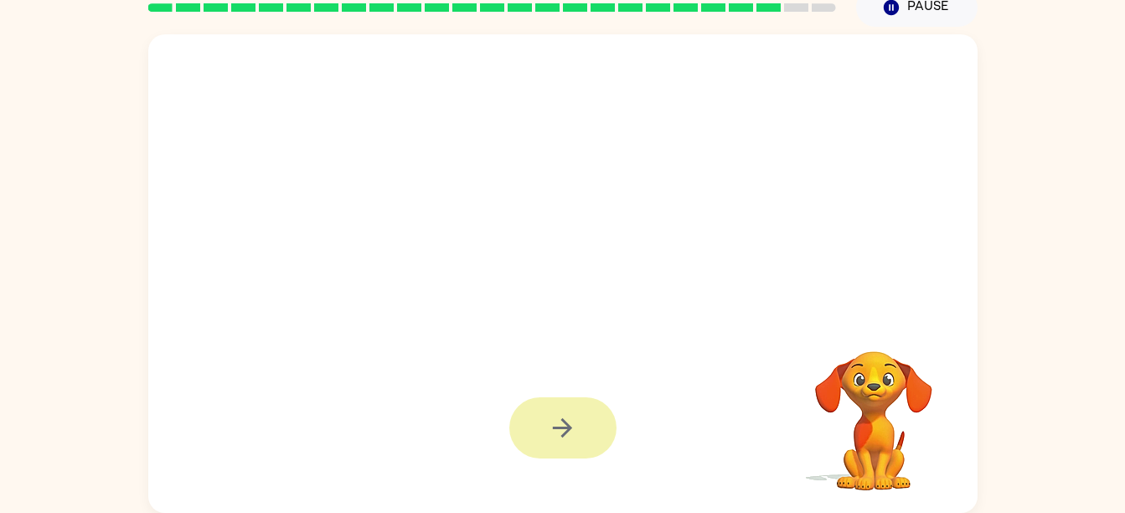
click at [540, 442] on button "button" at bounding box center [562, 427] width 107 height 61
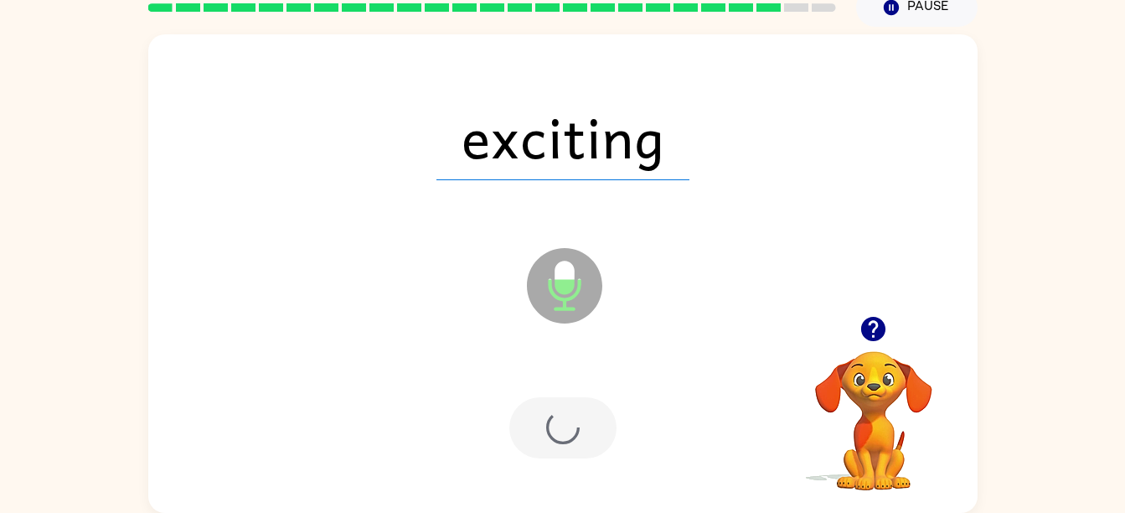
click at [550, 451] on div at bounding box center [562, 427] width 107 height 61
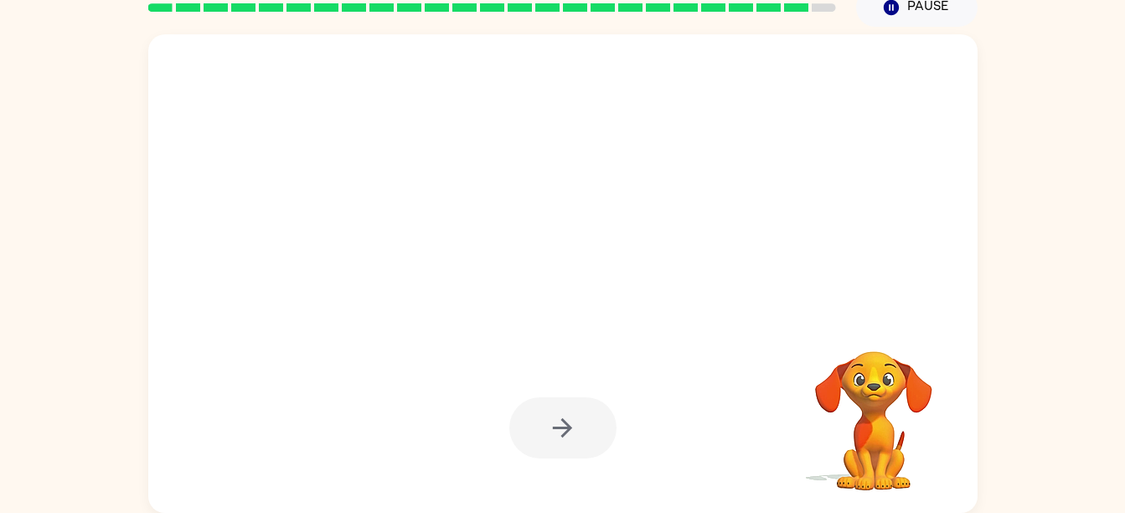
click at [585, 431] on div at bounding box center [562, 427] width 107 height 61
click at [578, 430] on div at bounding box center [562, 427] width 107 height 61
click at [578, 437] on div at bounding box center [562, 427] width 107 height 61
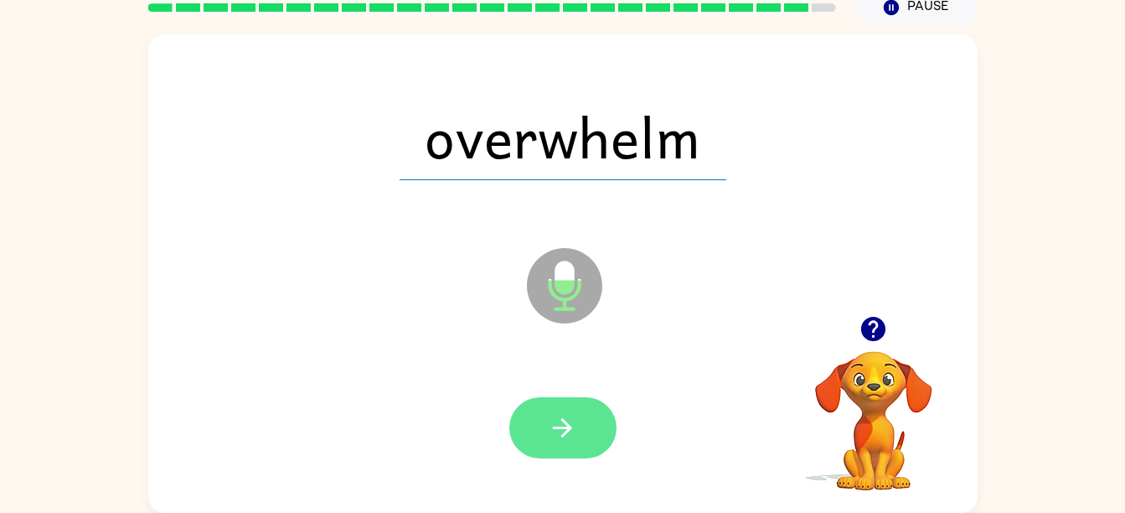
click at [569, 445] on button "button" at bounding box center [562, 427] width 107 height 61
click at [568, 443] on div at bounding box center [562, 427] width 107 height 61
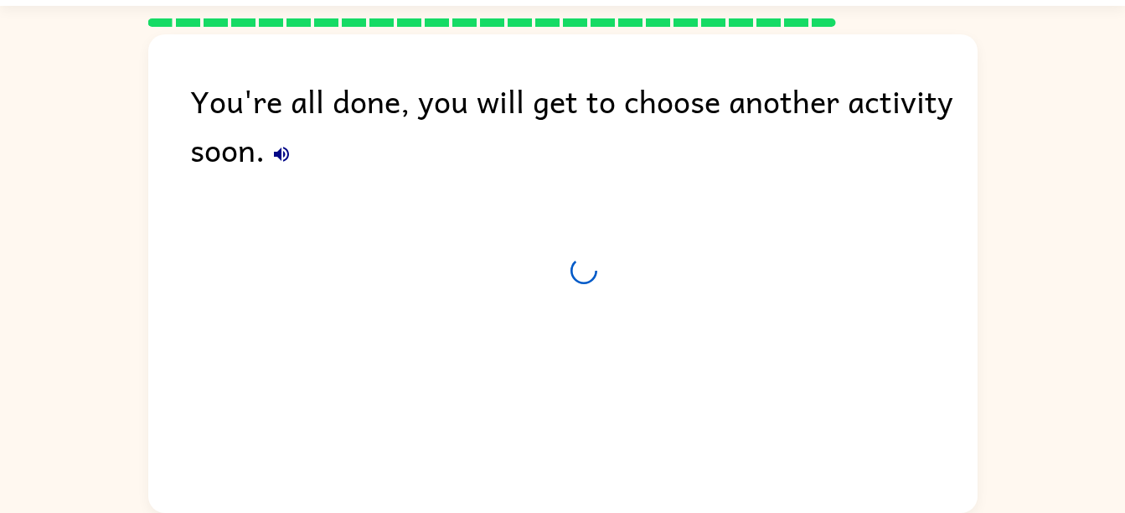
scroll to position [46, 0]
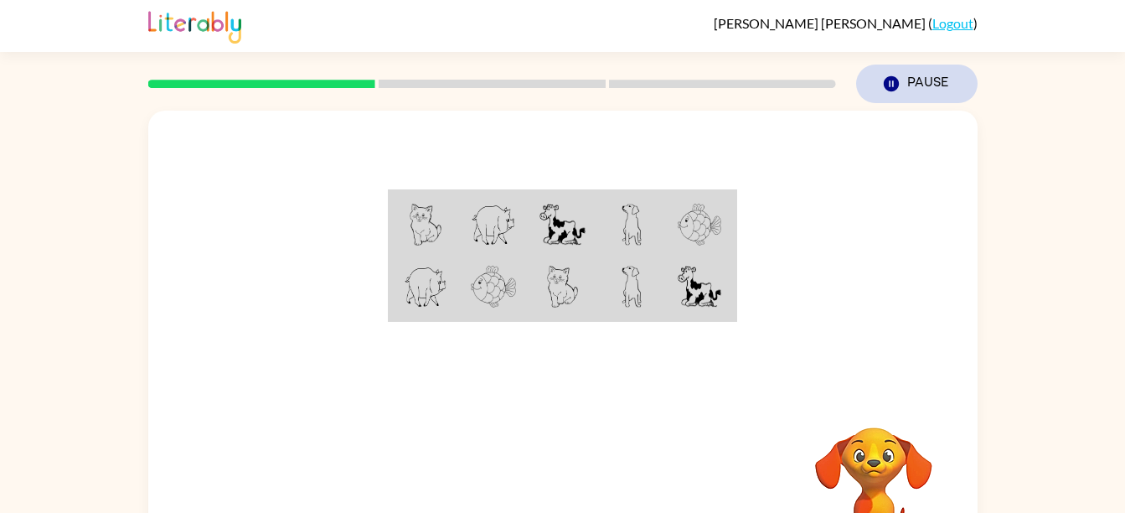
click at [896, 89] on icon "button" at bounding box center [890, 83] width 15 height 15
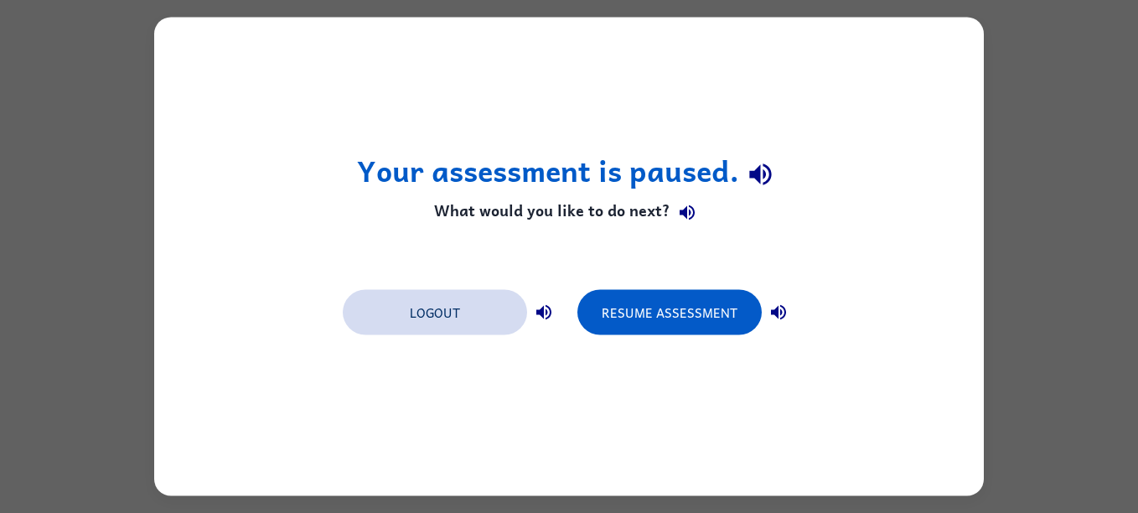
click at [472, 295] on button "Logout" at bounding box center [435, 312] width 184 height 45
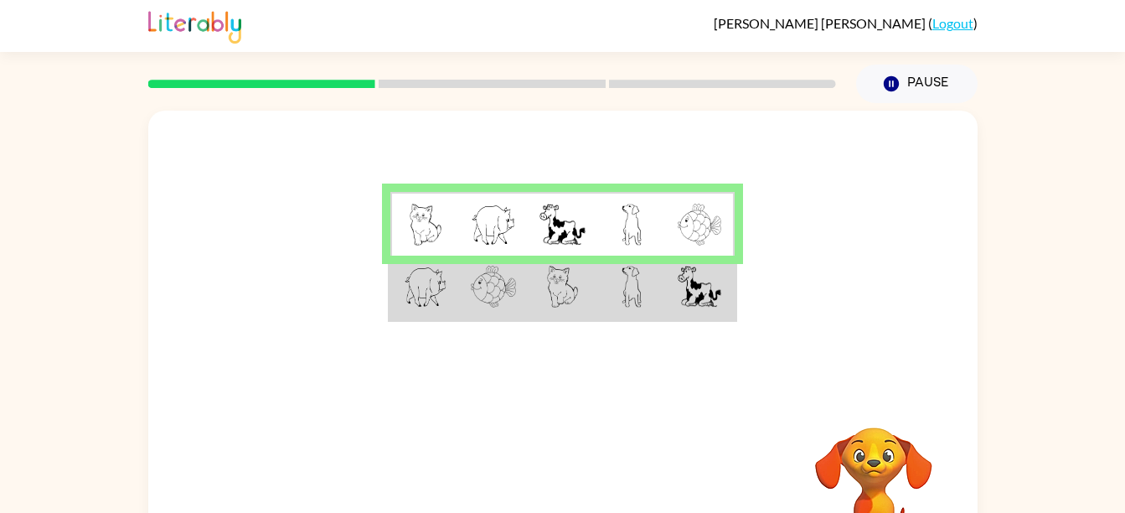
click at [620, 230] on td at bounding box center [631, 224] width 69 height 65
click at [453, 280] on td at bounding box center [424, 288] width 69 height 65
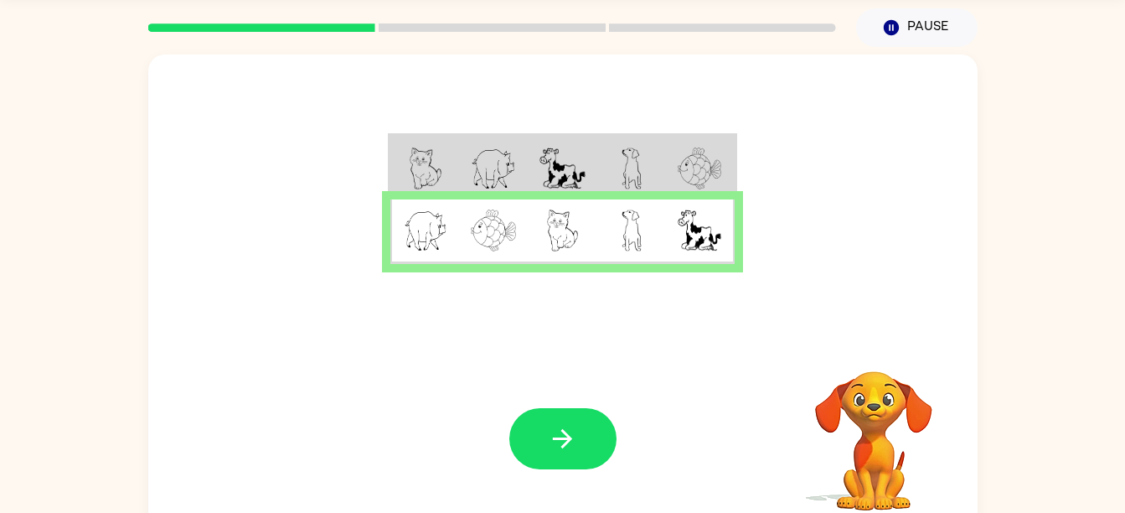
scroll to position [76, 0]
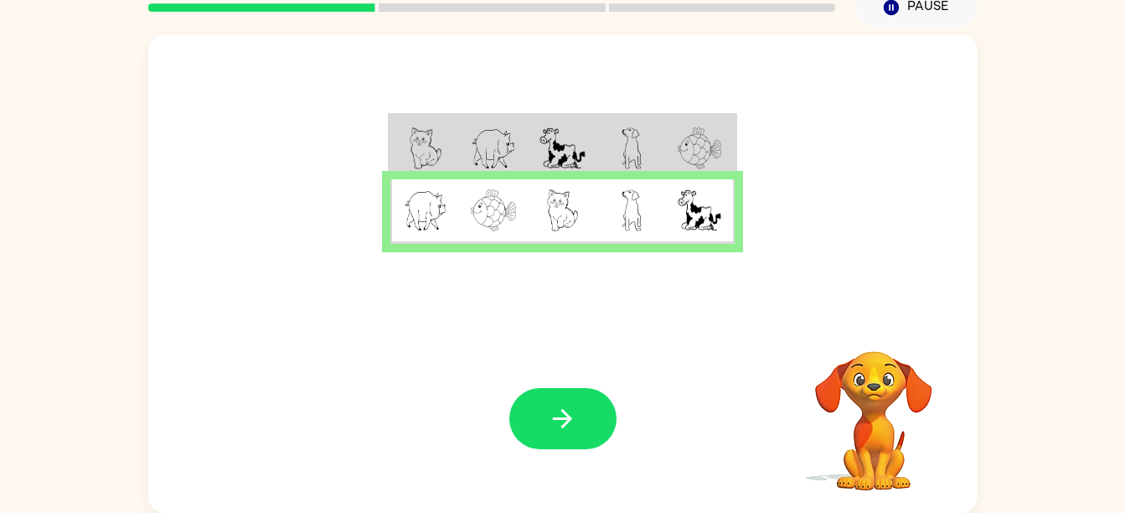
click at [703, 148] on img at bounding box center [700, 148] width 44 height 42
click at [710, 144] on img at bounding box center [700, 148] width 44 height 42
click at [713, 150] on img at bounding box center [700, 148] width 44 height 42
click at [872, 421] on video "Your browser must support playing .mp4 files to use Literably. Please try using…" at bounding box center [874, 409] width 168 height 168
click at [891, 385] on video "Your browser must support playing .mp4 files to use Literably. Please try using…" at bounding box center [874, 409] width 168 height 168
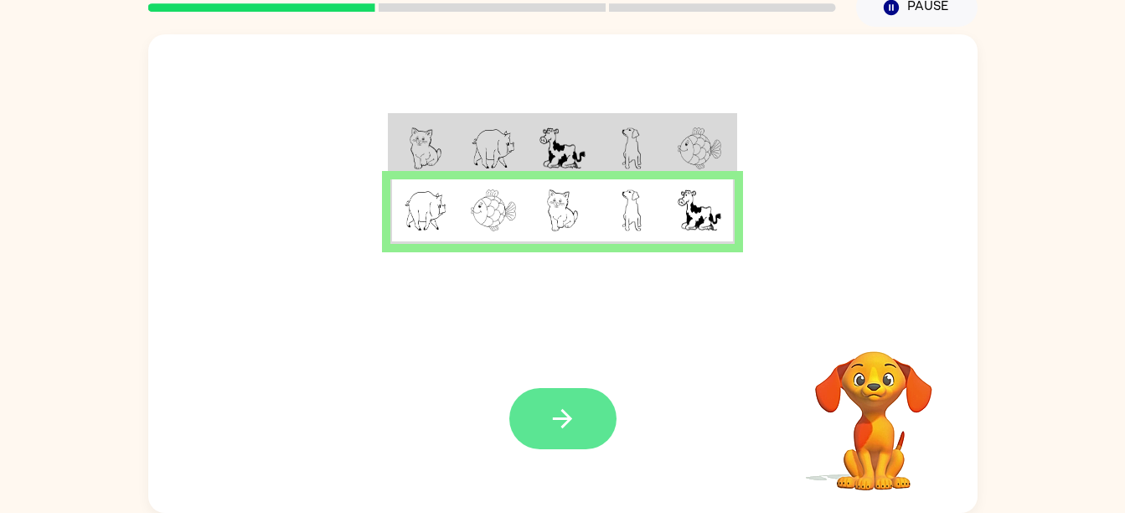
click at [600, 410] on button "button" at bounding box center [562, 418] width 107 height 61
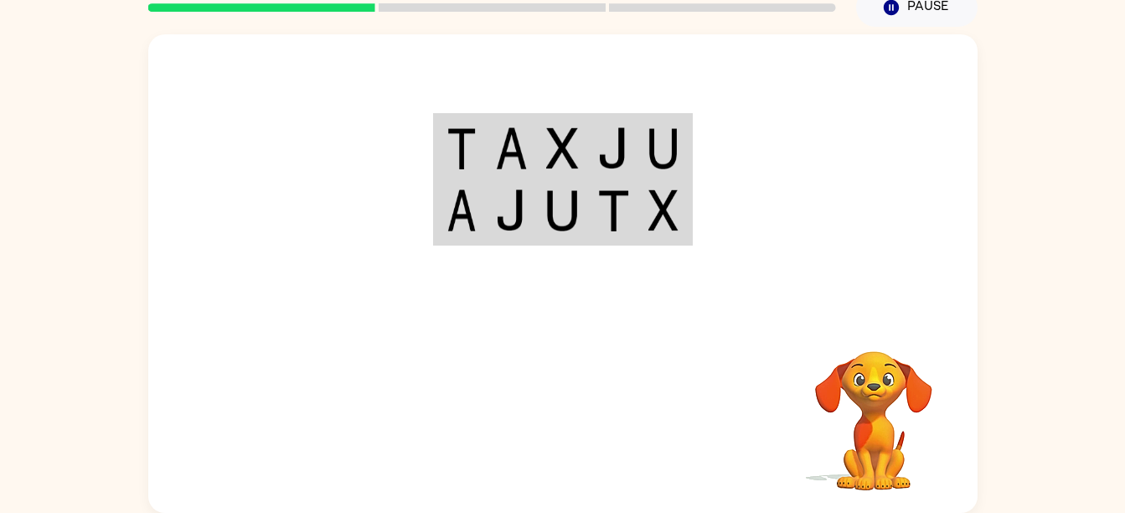
click at [1035, 105] on div "Your browser must support playing .mp4 files to use Literably. Please try using…" at bounding box center [562, 270] width 1125 height 486
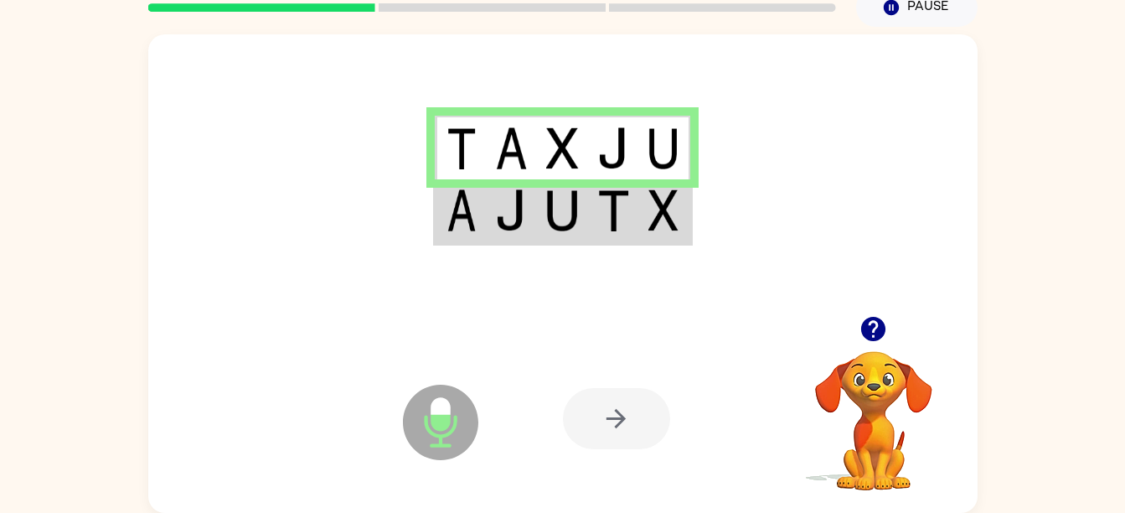
click at [1086, 280] on div "Microphone The Microphone is here when it is your turn to talk Your browser mus…" at bounding box center [562, 270] width 1125 height 486
click at [618, 432] on div at bounding box center [616, 418] width 107 height 61
click at [620, 427] on div at bounding box center [616, 418] width 107 height 61
click at [625, 448] on div at bounding box center [616, 418] width 107 height 61
click at [631, 405] on div at bounding box center [616, 418] width 107 height 61
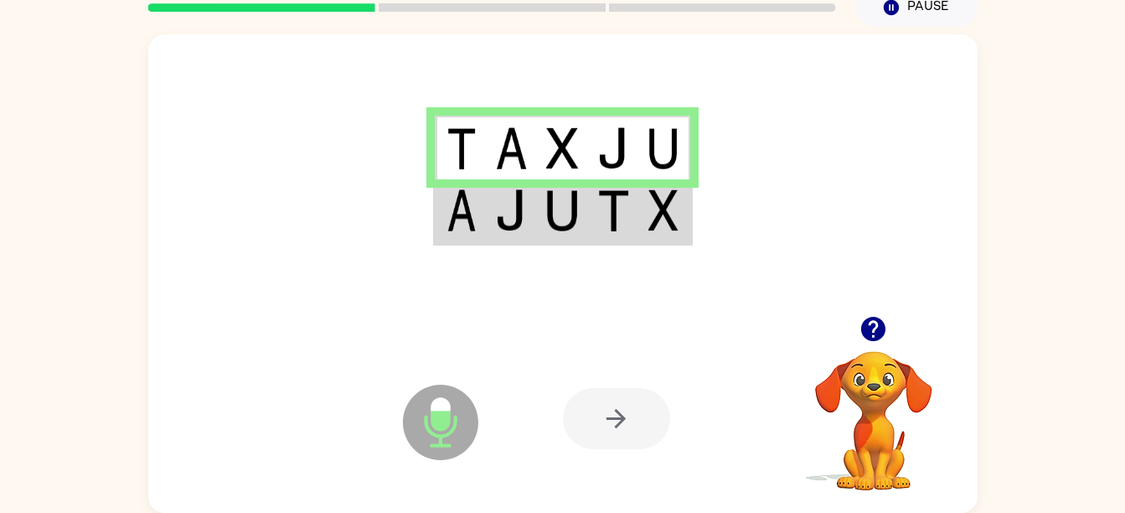
click at [619, 415] on div at bounding box center [616, 418] width 107 height 61
click at [624, 426] on div at bounding box center [616, 418] width 107 height 61
click at [616, 431] on div at bounding box center [616, 418] width 107 height 61
click at [626, 435] on div at bounding box center [616, 418] width 107 height 61
click at [623, 425] on div at bounding box center [616, 418] width 107 height 61
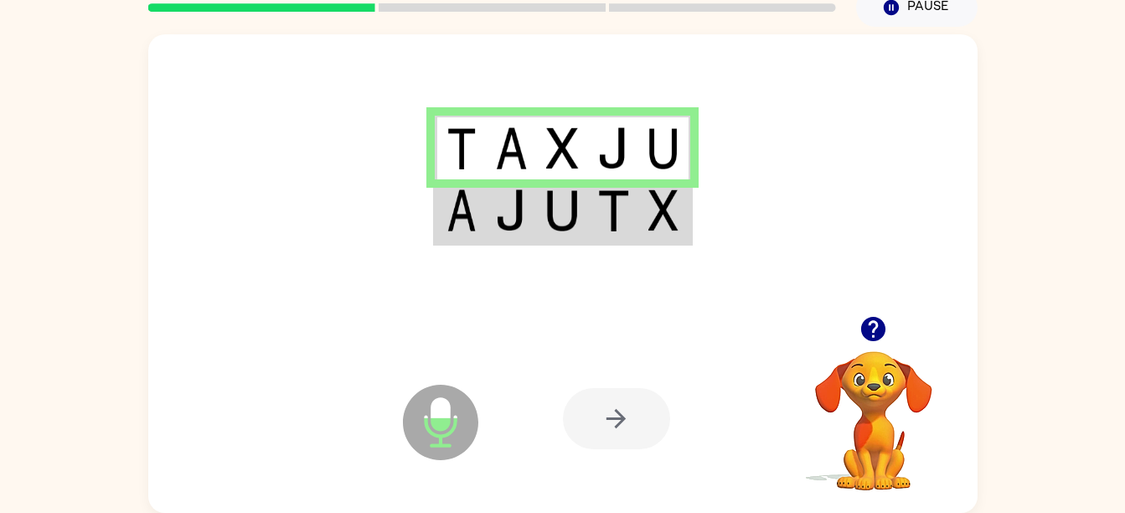
click at [626, 436] on div at bounding box center [616, 418] width 107 height 61
click at [641, 240] on td at bounding box center [664, 211] width 51 height 65
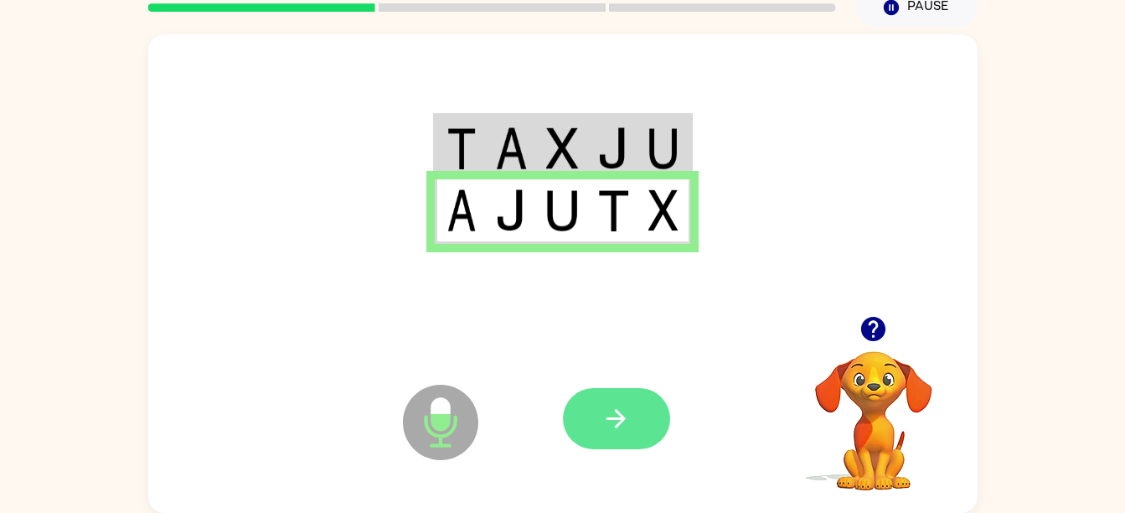
click at [626, 421] on icon "button" at bounding box center [615, 418] width 29 height 29
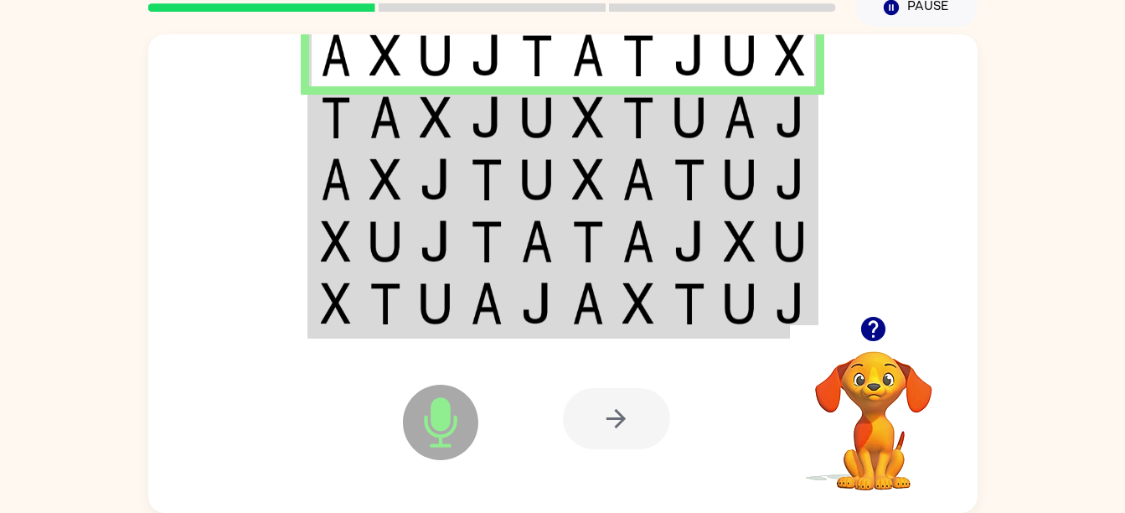
click at [457, 463] on icon "Microphone The Microphone is here when it is your turn to talk" at bounding box center [524, 443] width 251 height 126
click at [477, 466] on icon "Microphone The Microphone is here when it is your turn to talk" at bounding box center [524, 443] width 251 height 126
click at [467, 469] on icon "Microphone The Microphone is here when it is your turn to talk" at bounding box center [524, 443] width 251 height 126
click at [466, 437] on icon at bounding box center [440, 422] width 75 height 75
click at [464, 435] on icon at bounding box center [440, 422] width 75 height 75
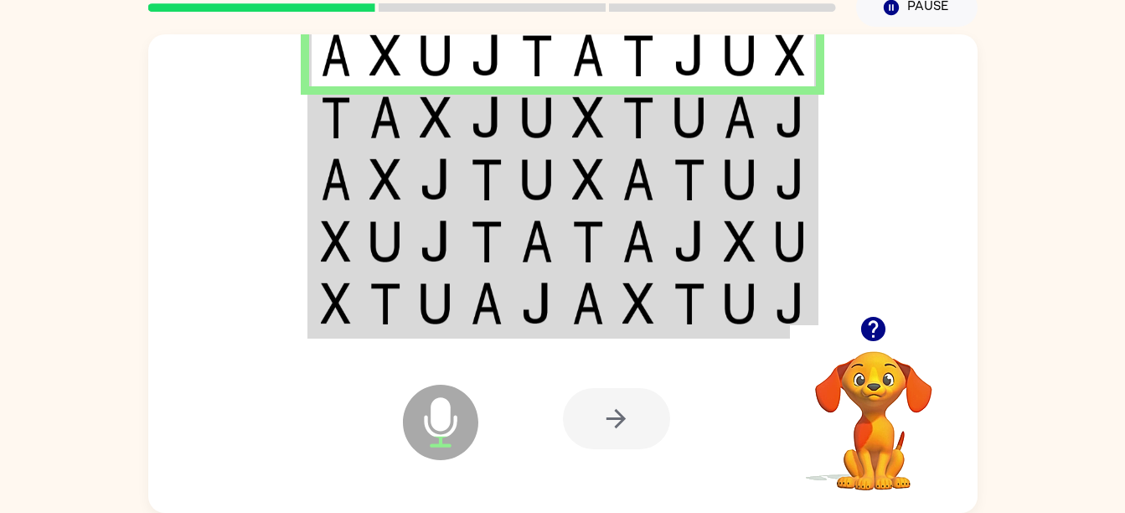
click at [472, 441] on icon at bounding box center [440, 422] width 75 height 75
click at [463, 458] on icon "Microphone The Microphone is here when it is your turn to talk" at bounding box center [524, 443] width 251 height 126
click at [463, 429] on icon at bounding box center [440, 422] width 75 height 75
click at [459, 452] on icon at bounding box center [440, 422] width 75 height 75
click at [457, 429] on icon at bounding box center [440, 422] width 75 height 75
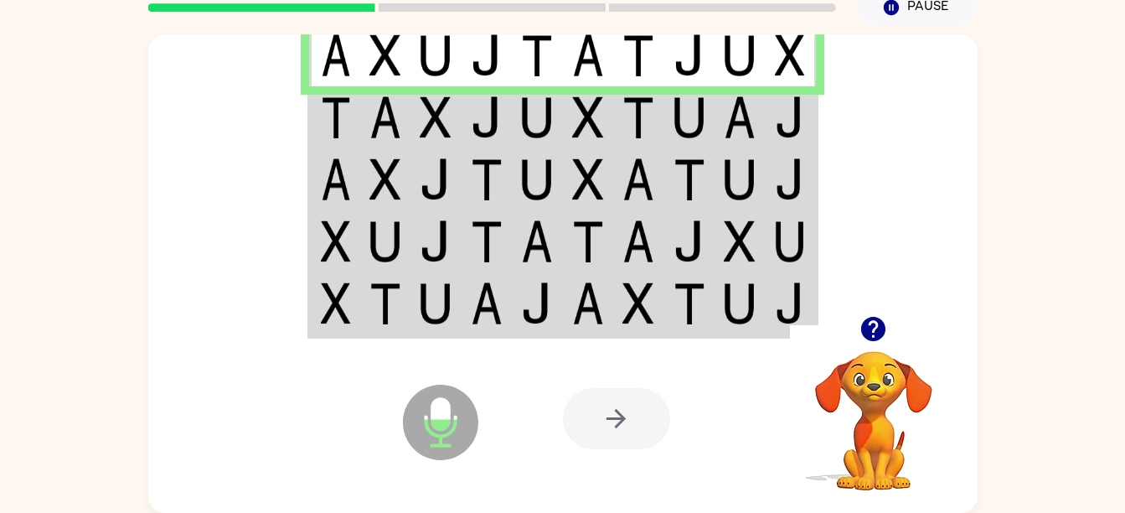
click at [454, 431] on icon at bounding box center [440, 422] width 75 height 75
click at [612, 440] on div at bounding box center [616, 418] width 107 height 61
click at [625, 428] on div at bounding box center [616, 418] width 107 height 61
click at [616, 428] on div at bounding box center [616, 418] width 107 height 61
click at [619, 441] on div at bounding box center [616, 418] width 107 height 61
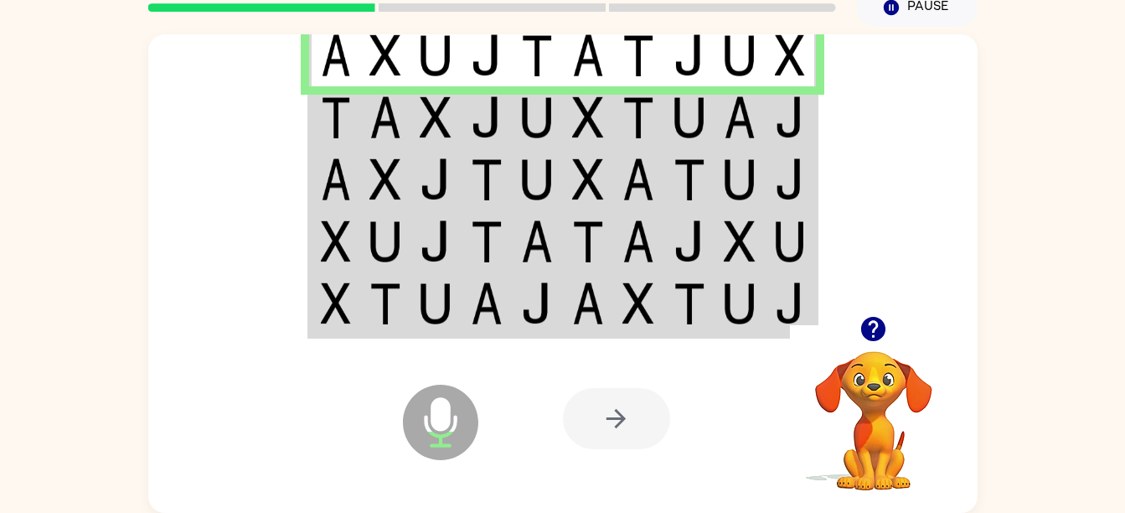
click at [882, 320] on icon "button" at bounding box center [873, 328] width 29 height 29
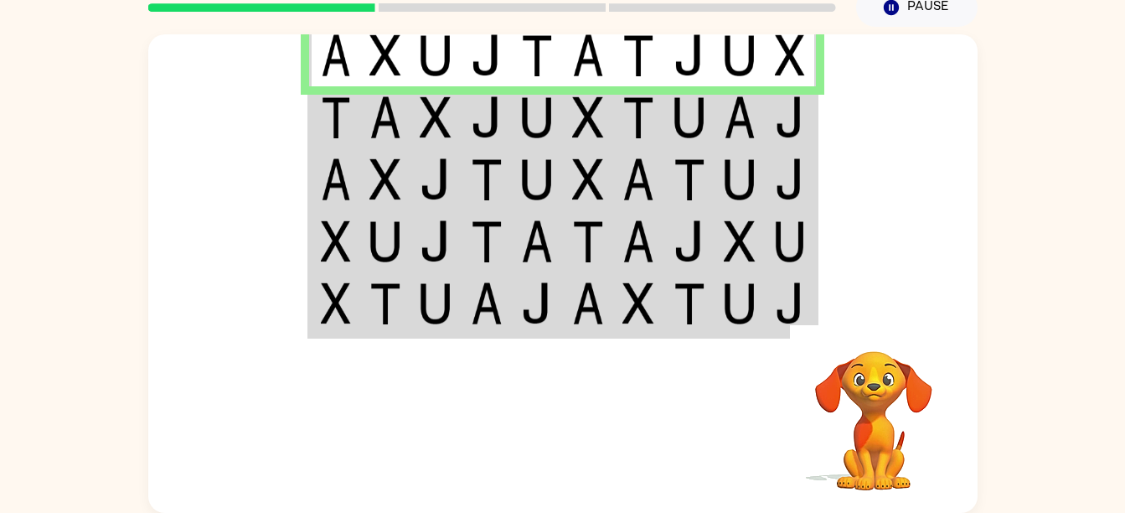
click at [877, 334] on video "Your browser must support playing .mp4 files to use Literably. Please try using…" at bounding box center [874, 409] width 168 height 168
click at [796, 113] on img at bounding box center [790, 117] width 30 height 42
click at [767, 127] on td at bounding box center [791, 117] width 51 height 62
click at [783, 152] on td at bounding box center [791, 179] width 51 height 62
click at [782, 146] on td at bounding box center [791, 117] width 51 height 62
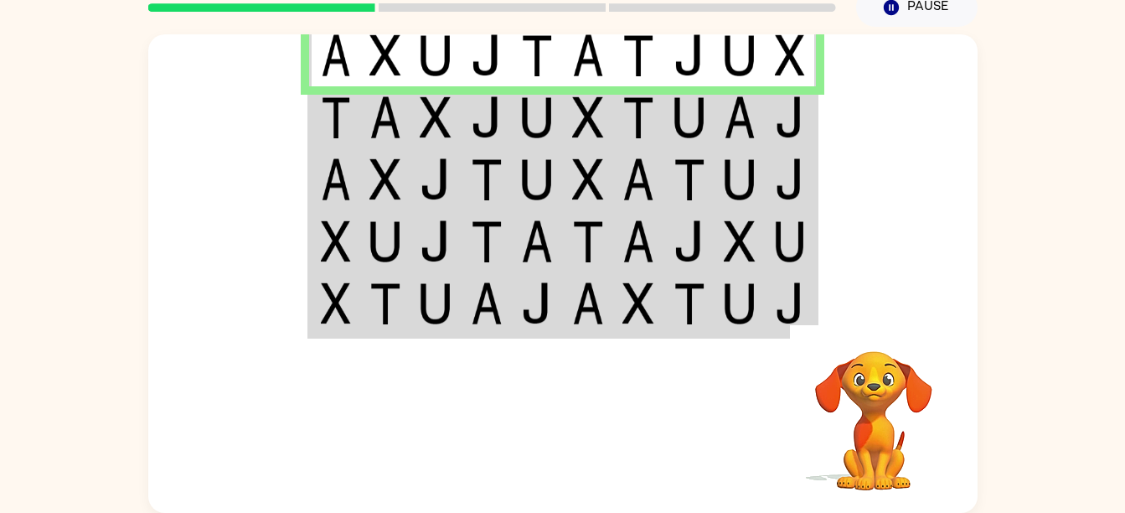
click at [811, 140] on td at bounding box center [791, 117] width 51 height 62
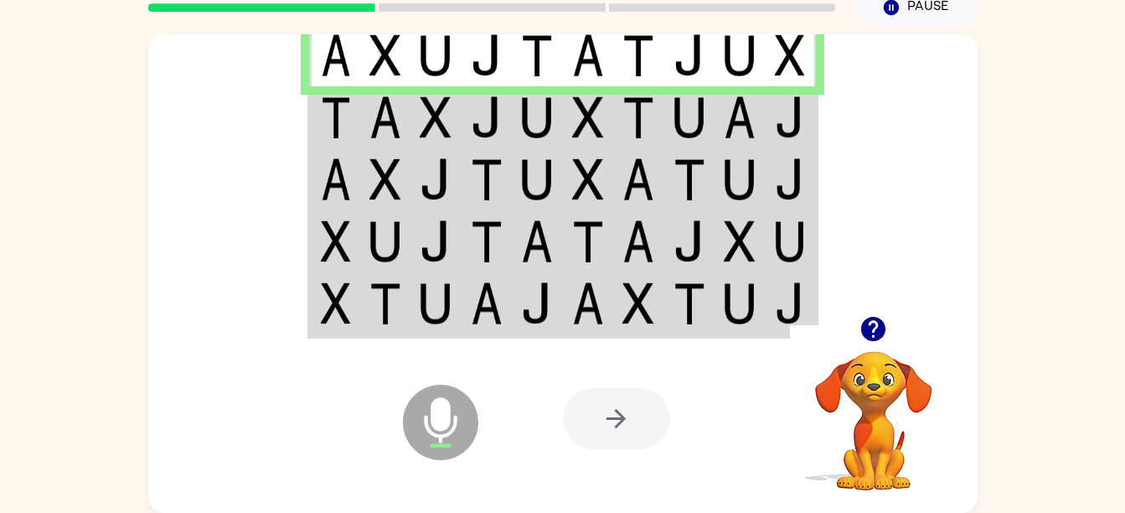
click at [752, 120] on img at bounding box center [740, 117] width 32 height 42
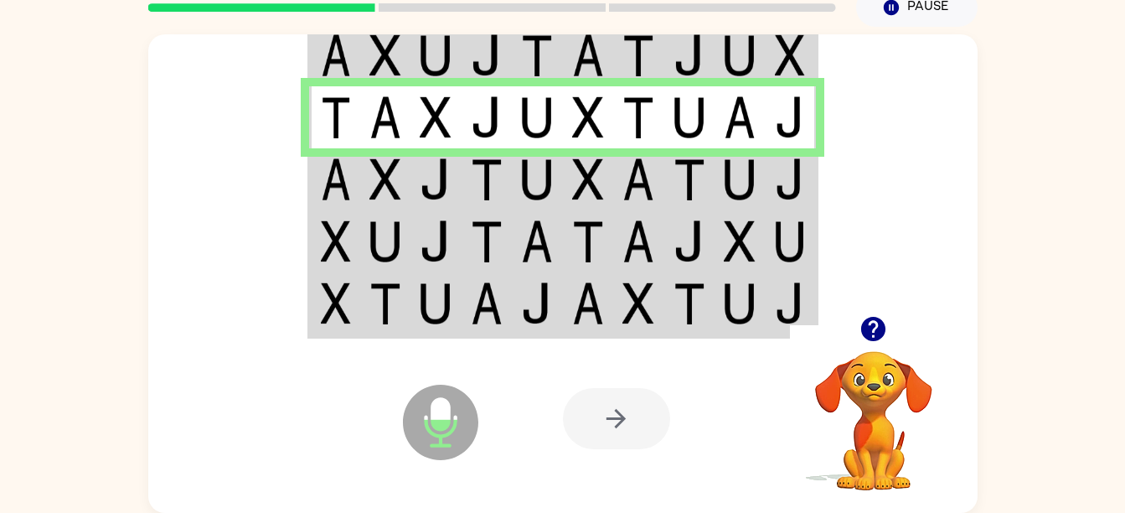
click at [743, 195] on img at bounding box center [740, 179] width 32 height 42
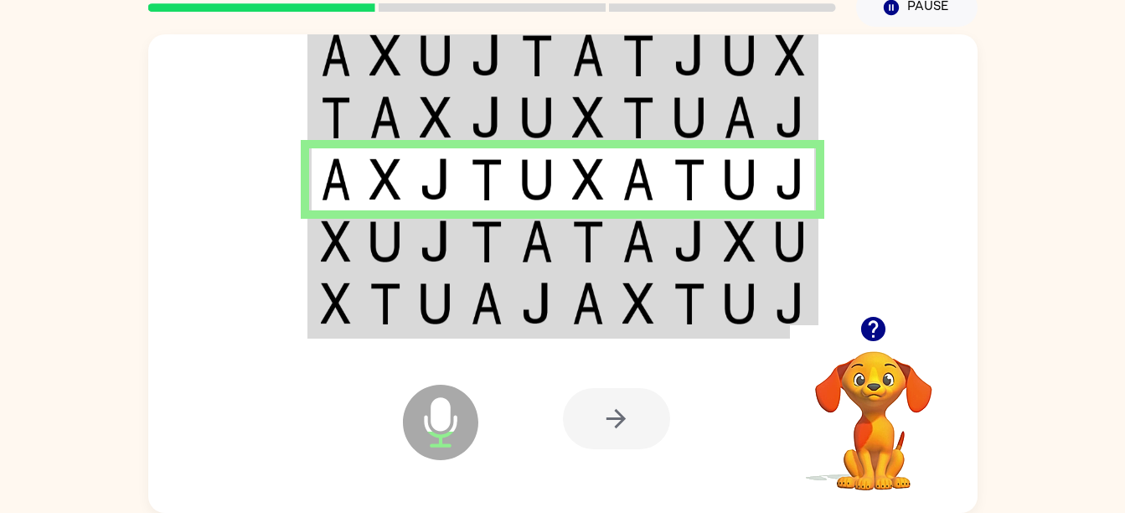
click at [769, 213] on td at bounding box center [791, 241] width 51 height 62
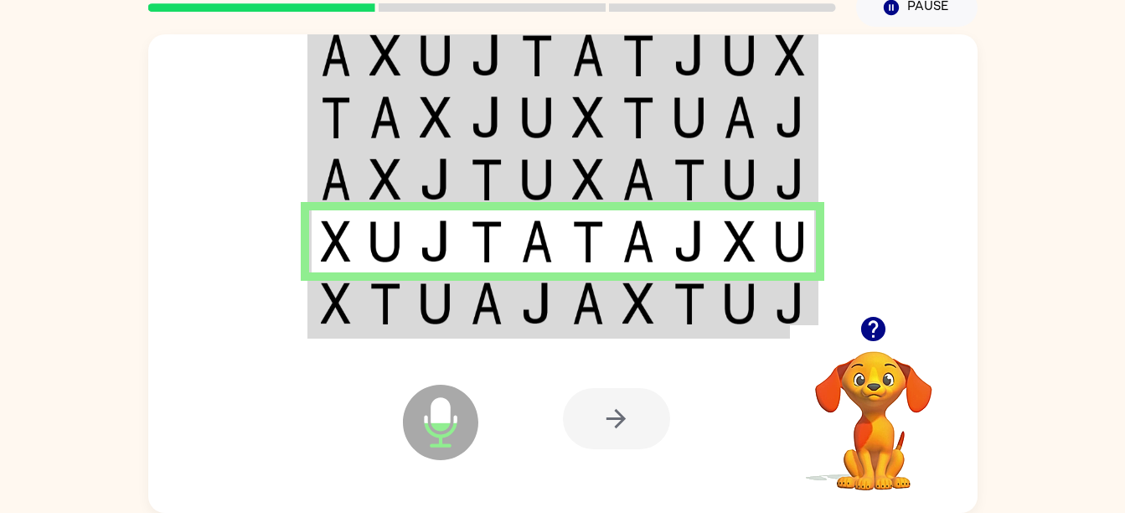
click at [723, 294] on td at bounding box center [740, 304] width 51 height 65
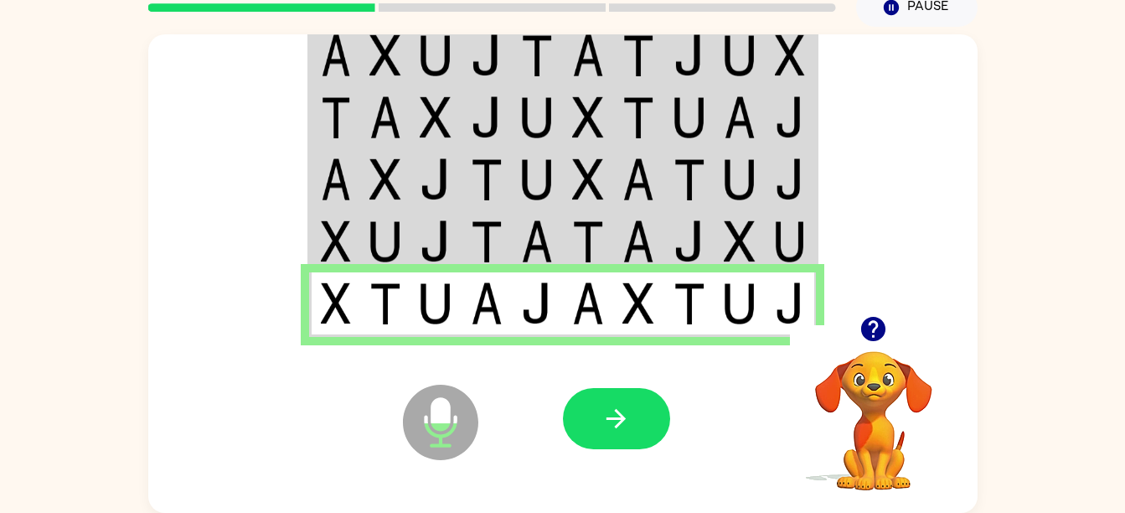
click at [712, 278] on td at bounding box center [689, 304] width 51 height 65
click at [696, 342] on div at bounding box center [686, 418] width 247 height 188
click at [636, 425] on button "button" at bounding box center [616, 418] width 107 height 61
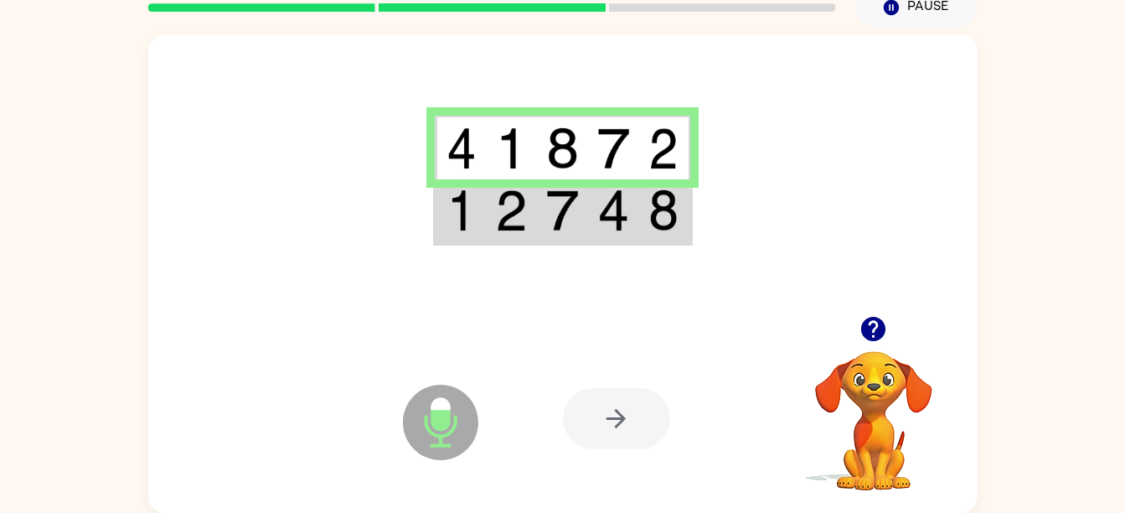
click at [639, 422] on div at bounding box center [616, 418] width 107 height 61
click at [634, 406] on div at bounding box center [616, 418] width 107 height 61
click at [638, 426] on div at bounding box center [616, 418] width 107 height 61
click at [638, 428] on div at bounding box center [616, 418] width 107 height 61
click at [645, 428] on div at bounding box center [616, 418] width 107 height 61
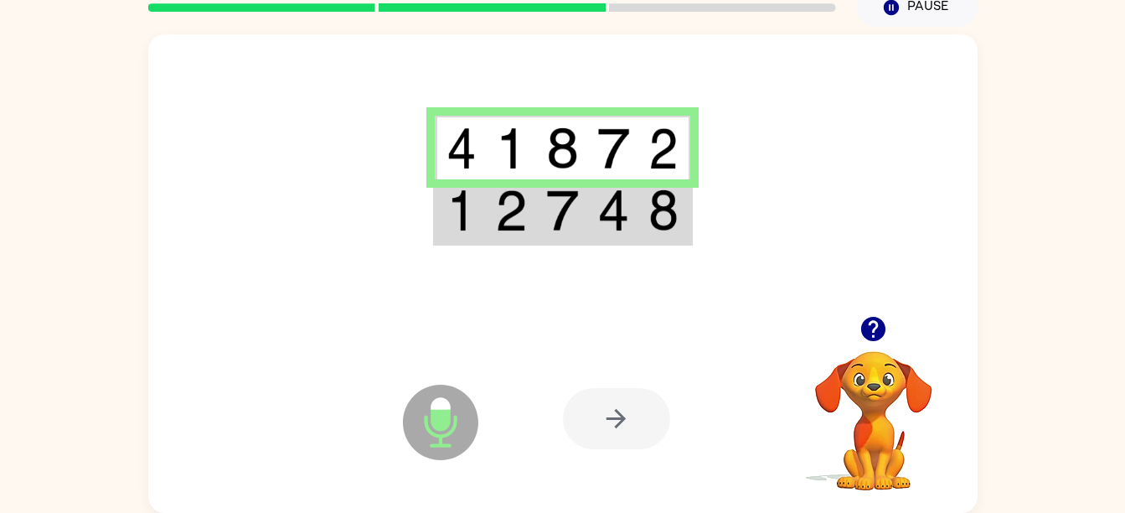
click at [622, 440] on div at bounding box center [616, 418] width 107 height 61
click at [617, 199] on img at bounding box center [613, 210] width 32 height 42
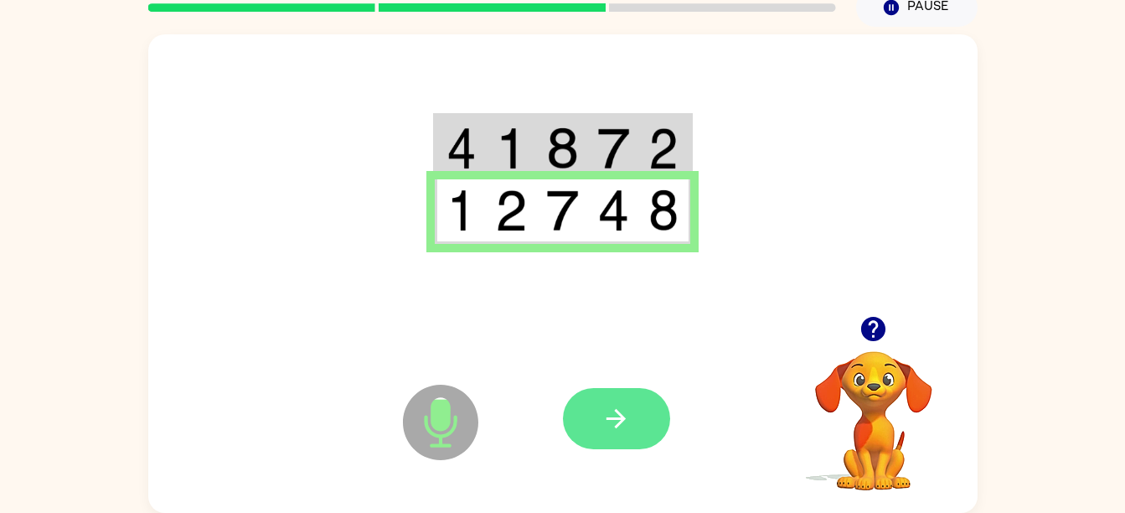
click at [622, 415] on icon "button" at bounding box center [616, 418] width 19 height 19
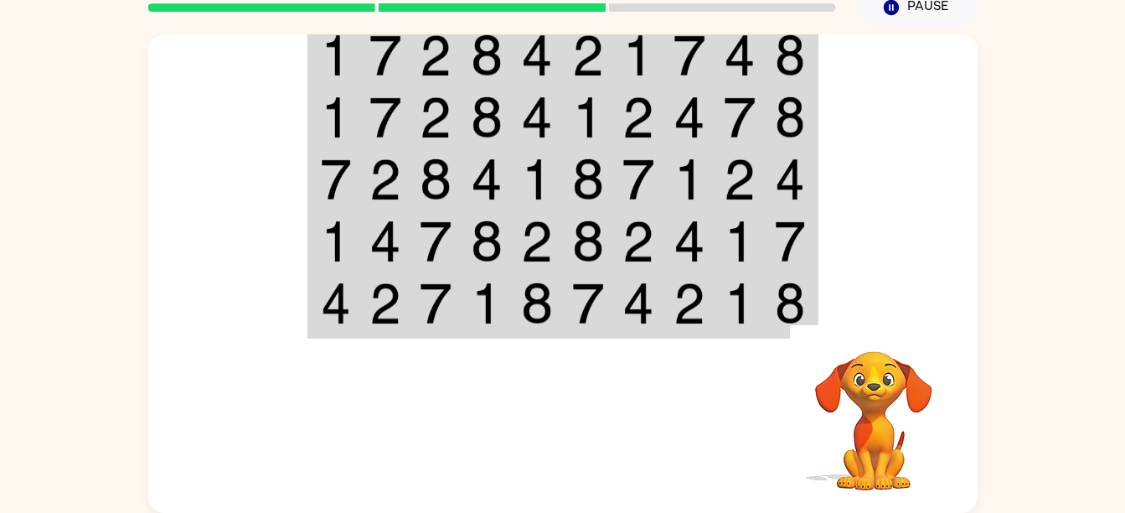
click at [759, 76] on td at bounding box center [740, 55] width 51 height 65
click at [807, 68] on td at bounding box center [791, 55] width 51 height 65
click at [794, 81] on td at bounding box center [791, 55] width 51 height 65
click at [759, 103] on td at bounding box center [740, 117] width 51 height 62
click at [773, 112] on td at bounding box center [791, 117] width 51 height 62
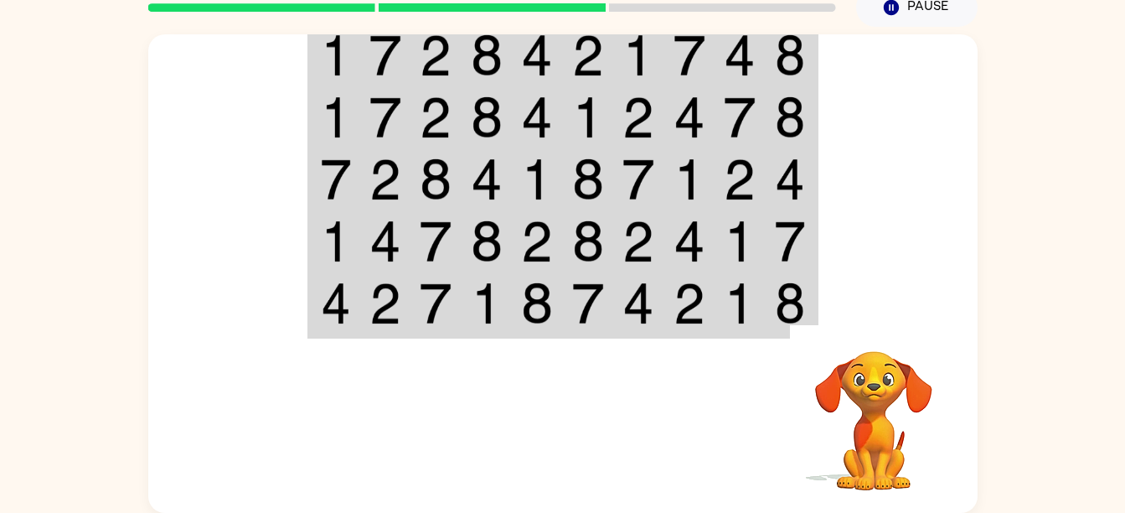
click at [775, 74] on img at bounding box center [790, 55] width 30 height 42
click at [792, 62] on img at bounding box center [790, 55] width 30 height 42
click at [812, 63] on td at bounding box center [791, 55] width 51 height 65
click at [785, 65] on img at bounding box center [790, 55] width 30 height 42
click at [801, 74] on img at bounding box center [790, 55] width 30 height 42
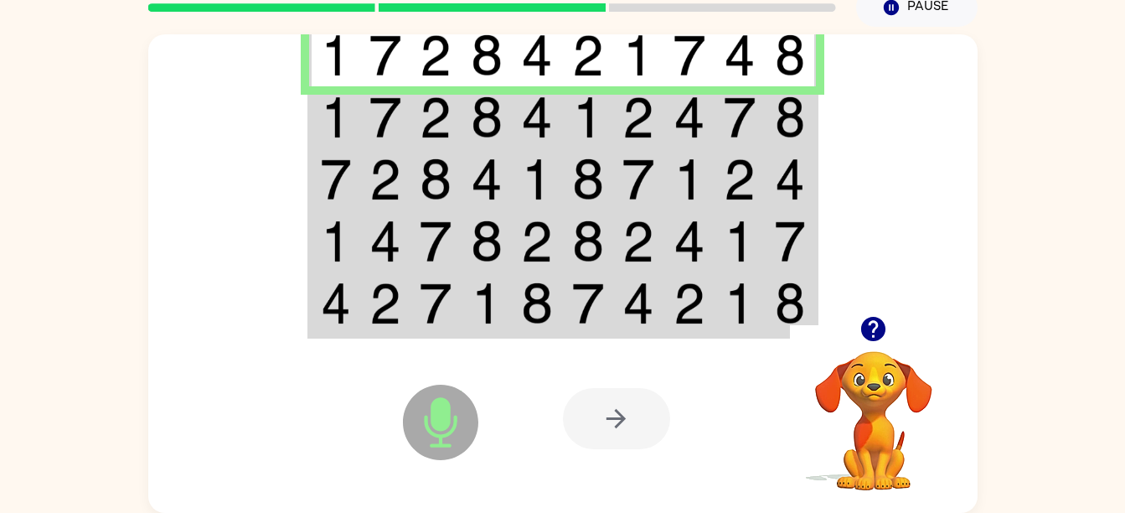
click at [798, 69] on img at bounding box center [790, 55] width 30 height 42
click at [799, 115] on img at bounding box center [790, 117] width 30 height 42
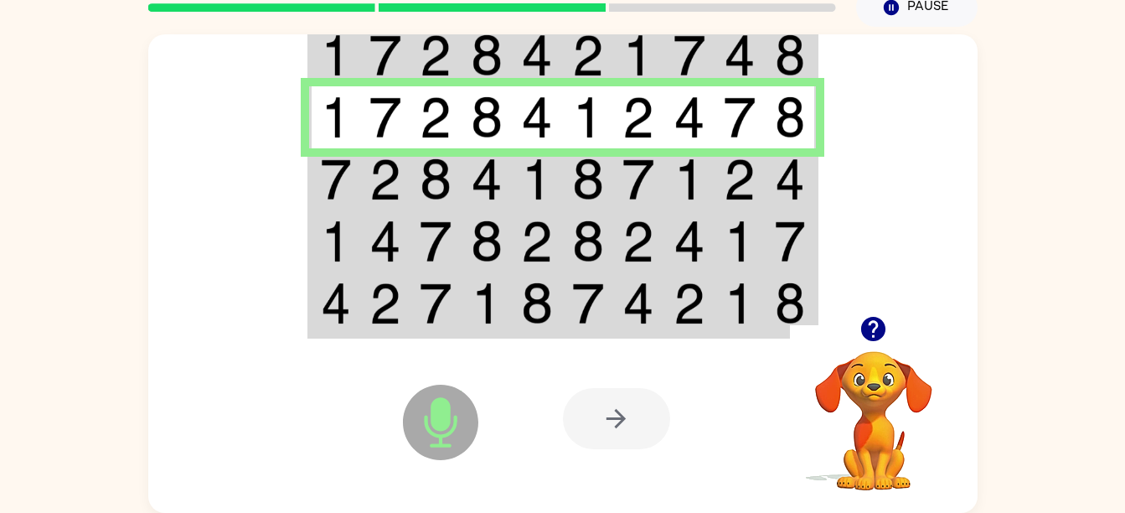
click at [798, 187] on img at bounding box center [790, 179] width 30 height 42
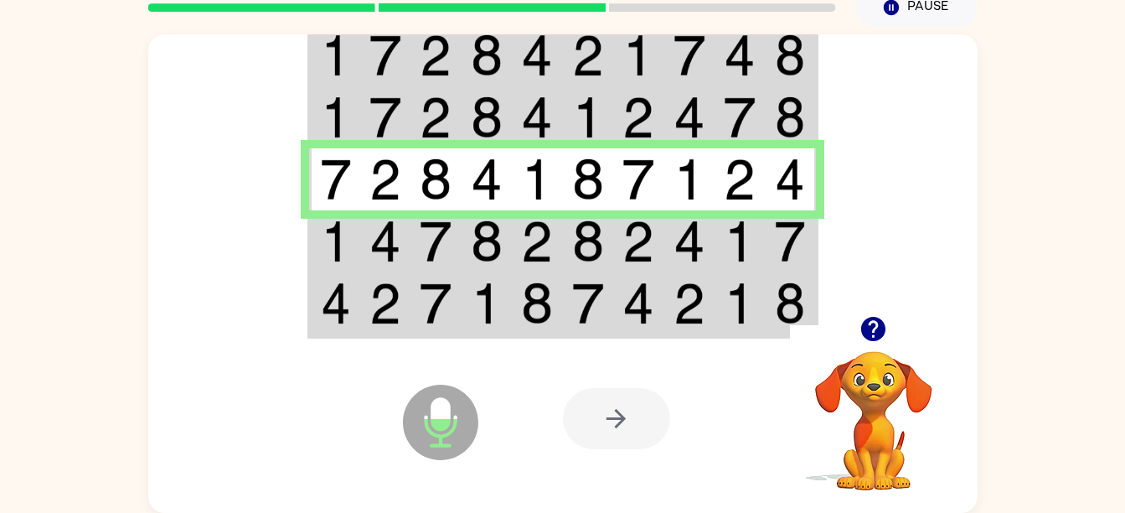
click at [777, 247] on img at bounding box center [790, 241] width 30 height 42
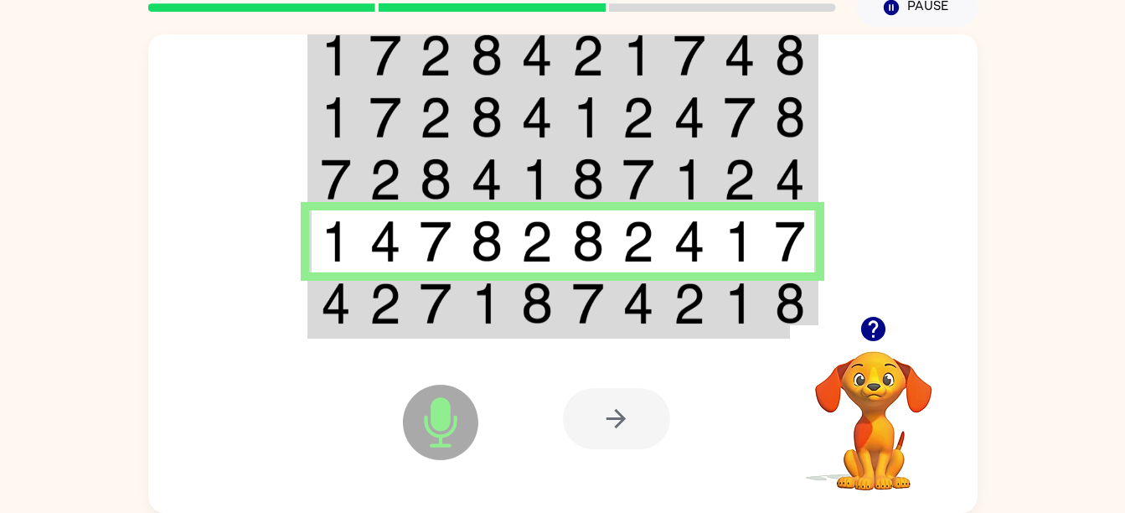
click at [773, 297] on td at bounding box center [791, 304] width 51 height 65
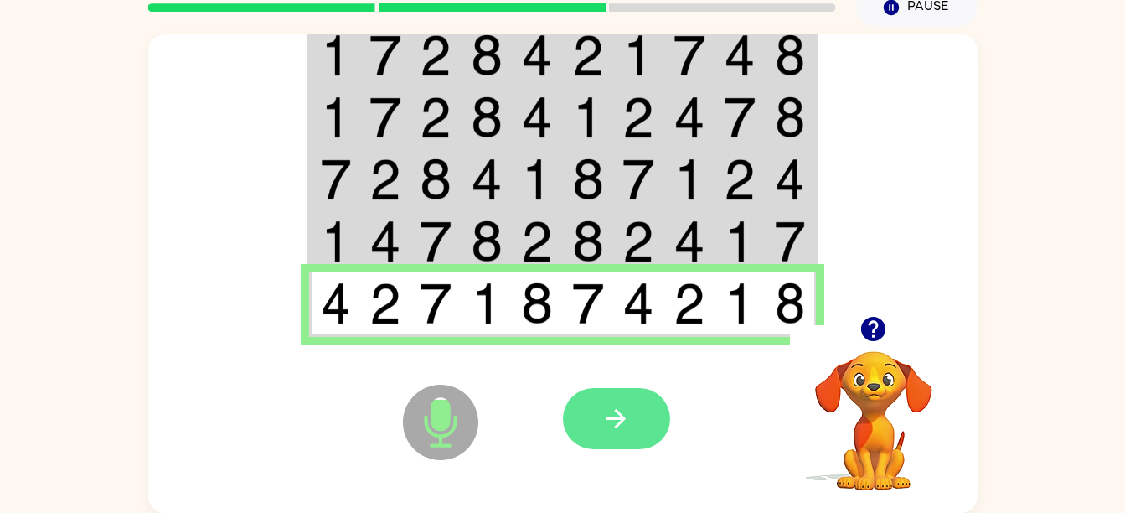
click at [610, 415] on icon "button" at bounding box center [615, 418] width 29 height 29
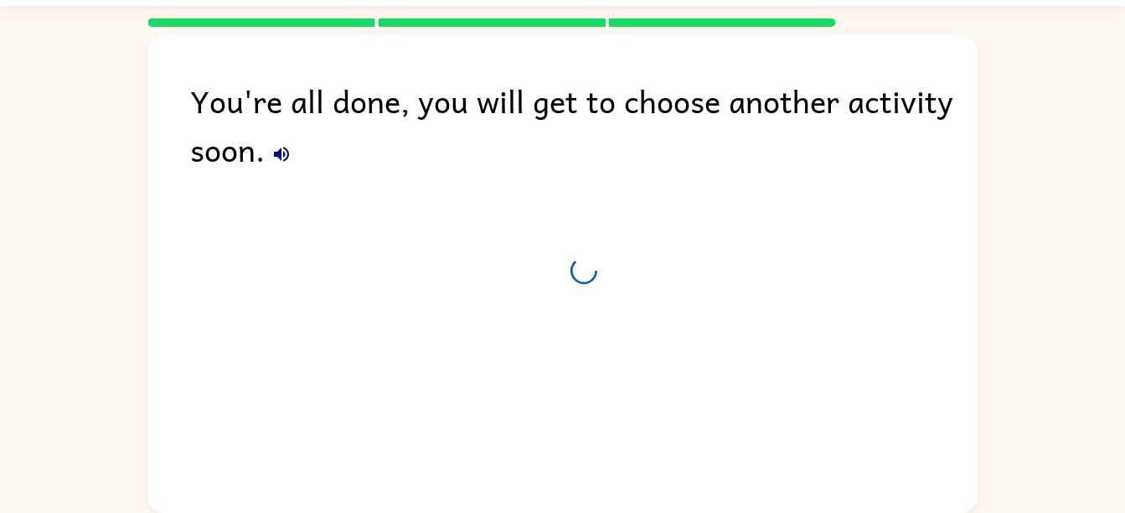
scroll to position [46, 0]
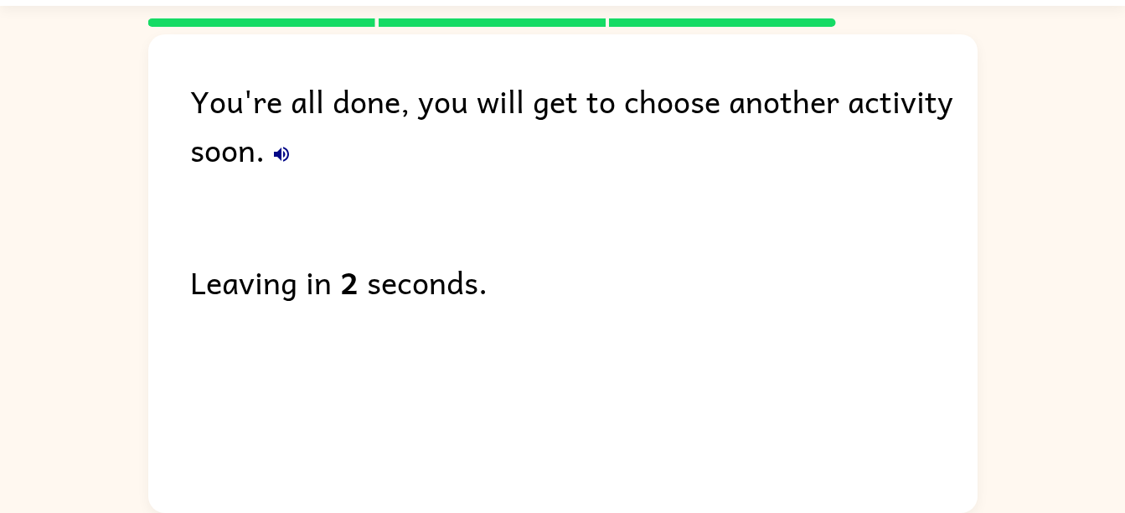
click at [306, 140] on div "You're all done, you will get to choose another activity soon." at bounding box center [583, 124] width 787 height 97
click at [297, 144] on div "You're all done, you will get to choose another activity soon." at bounding box center [583, 124] width 787 height 97
click at [295, 162] on button "button" at bounding box center [282, 154] width 34 height 34
click at [292, 157] on button "button" at bounding box center [282, 154] width 34 height 34
click at [275, 150] on icon "button" at bounding box center [281, 154] width 20 height 20
